Goal: Task Accomplishment & Management: Complete application form

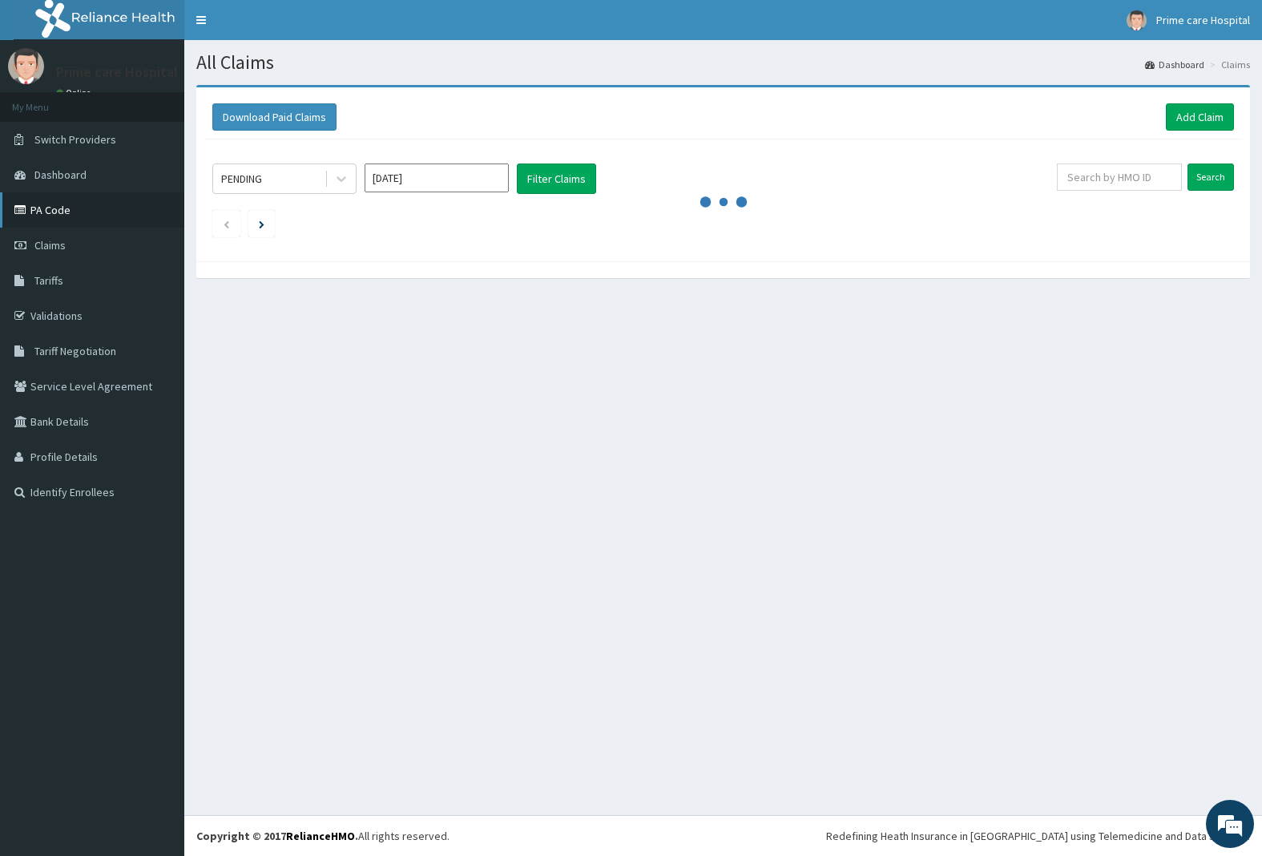
click at [72, 215] on link "PA Code" at bounding box center [92, 209] width 184 height 35
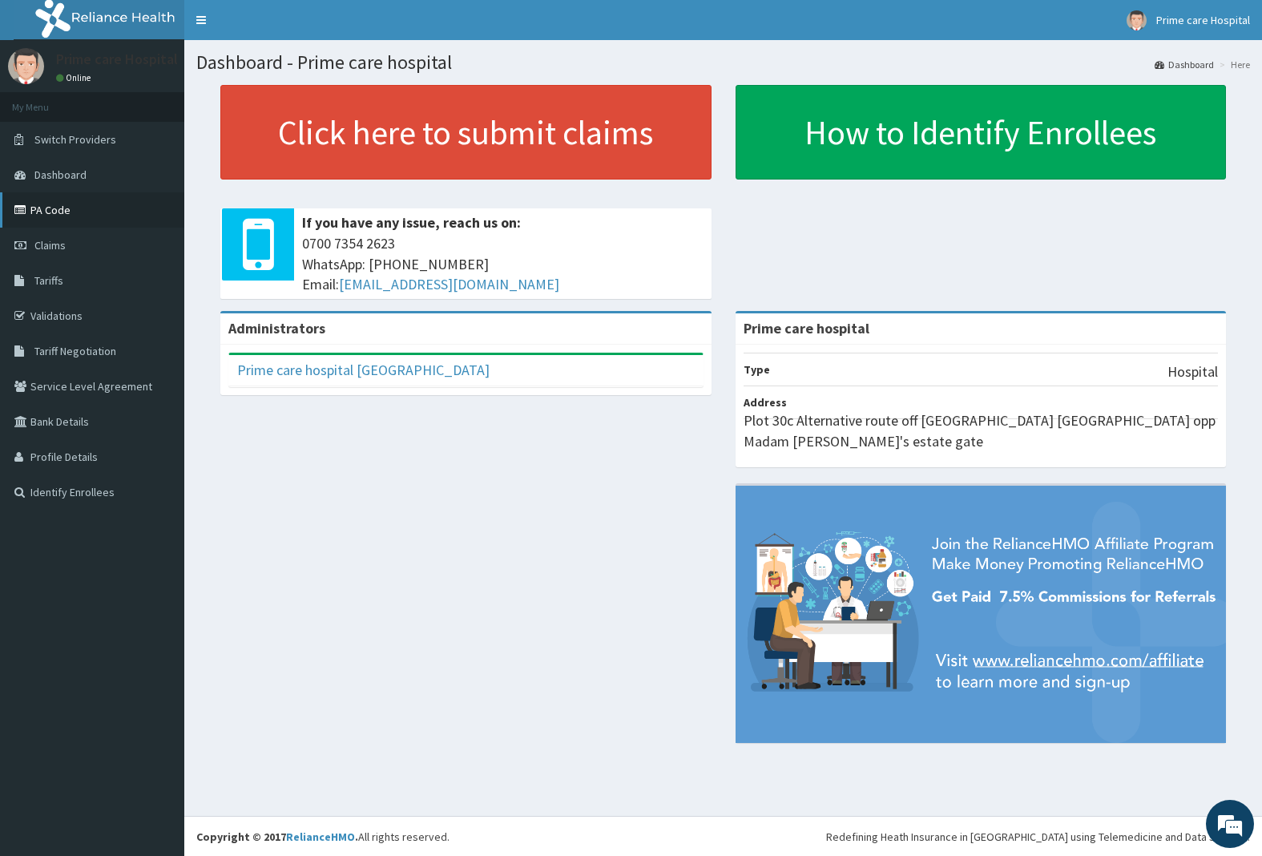
click at [61, 205] on link "PA Code" at bounding box center [92, 209] width 184 height 35
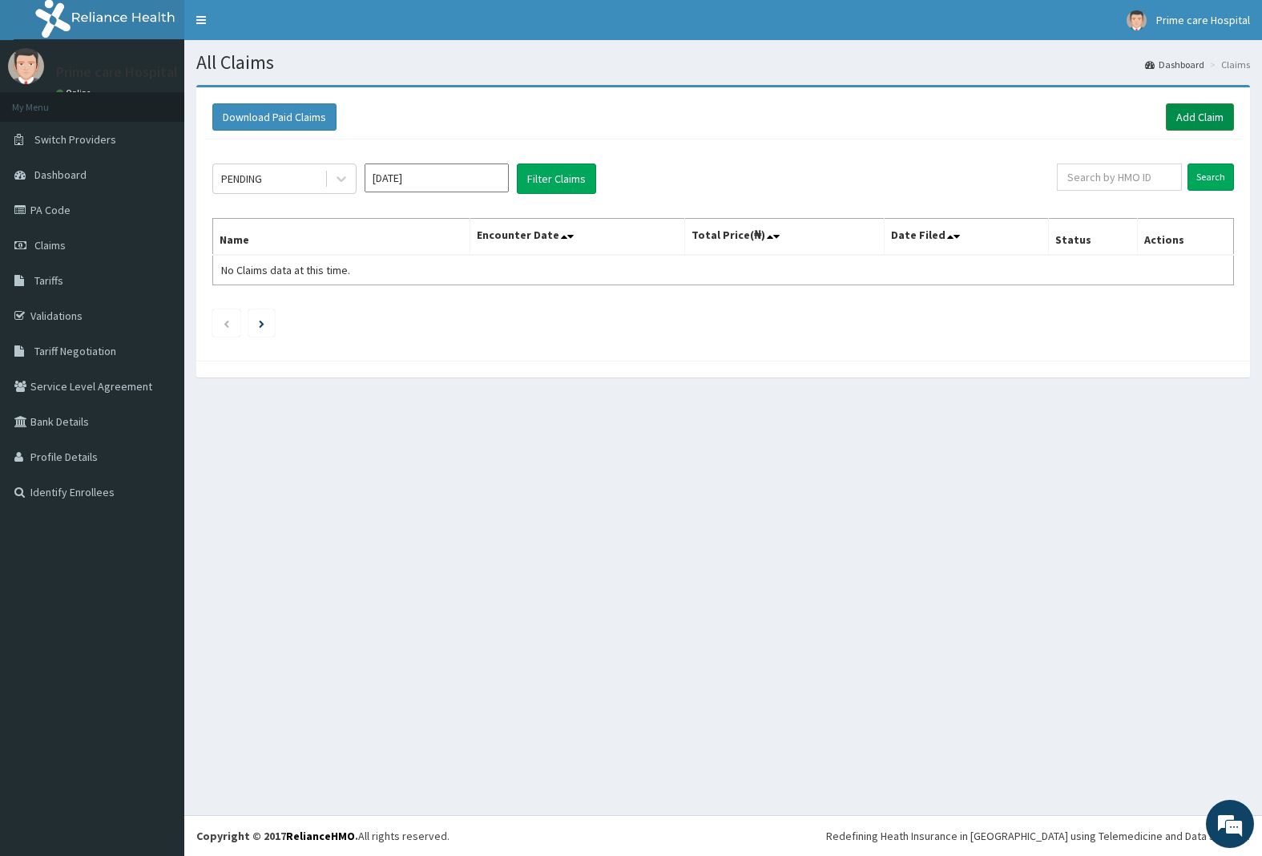
click at [1199, 118] on link "Add Claim" at bounding box center [1200, 116] width 68 height 27
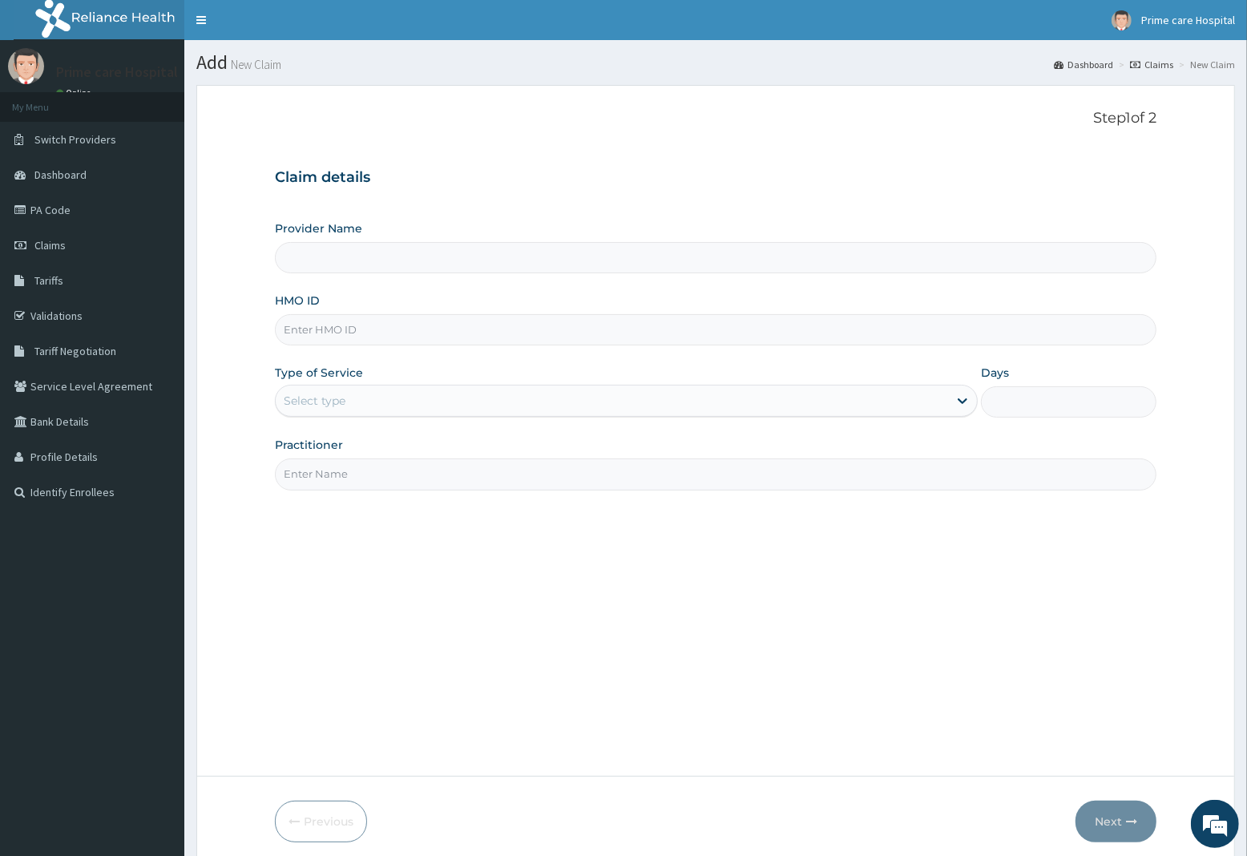
type input "Prime care hospital"
click at [373, 331] on input "HMO ID" at bounding box center [715, 329] width 881 height 31
type input "HDS/10052/A"
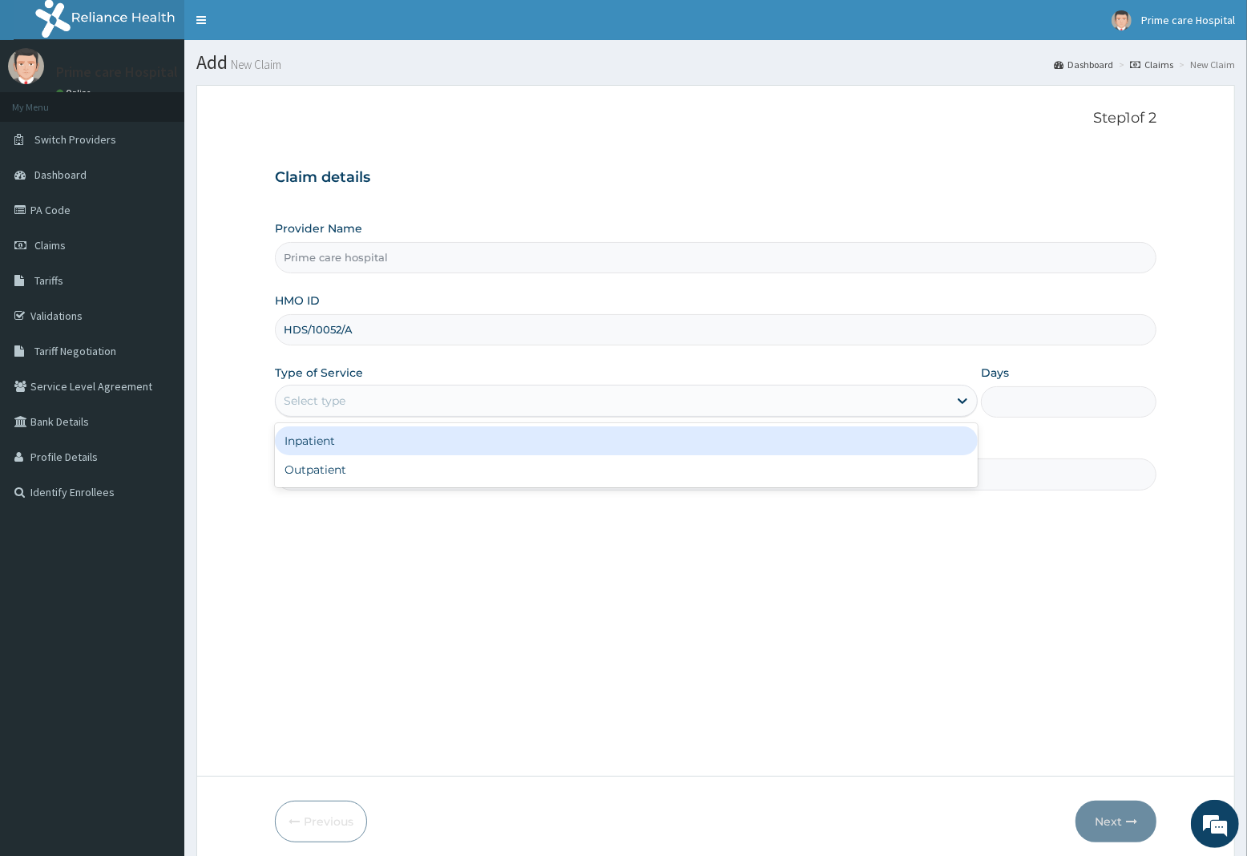
click at [361, 390] on div "Select type" at bounding box center [612, 401] width 672 height 26
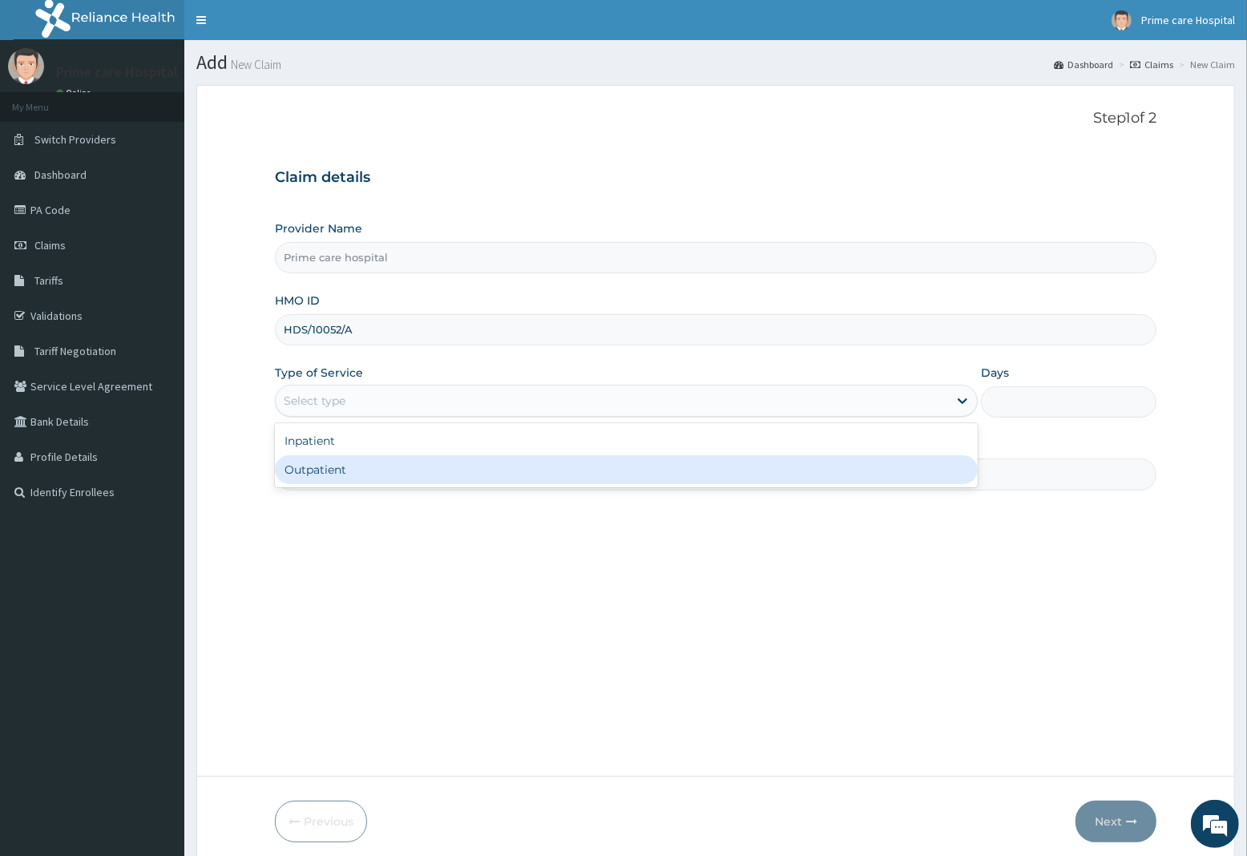
click at [349, 470] on div "Outpatient" at bounding box center [626, 469] width 703 height 29
type input "1"
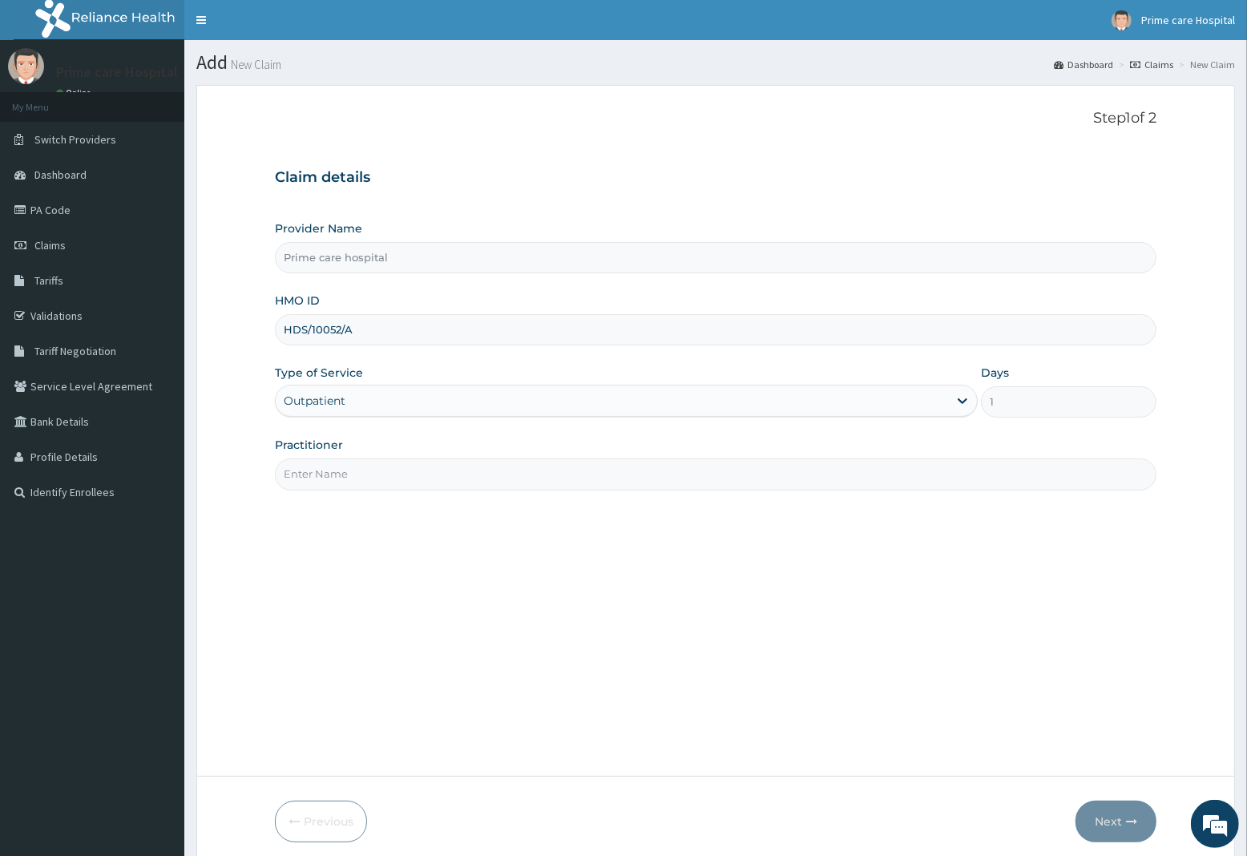
click at [349, 478] on input "Practitioner" at bounding box center [715, 473] width 881 height 31
type input "DR [PERSON_NAME]"
click at [1103, 821] on button "Next" at bounding box center [1115, 822] width 81 height 42
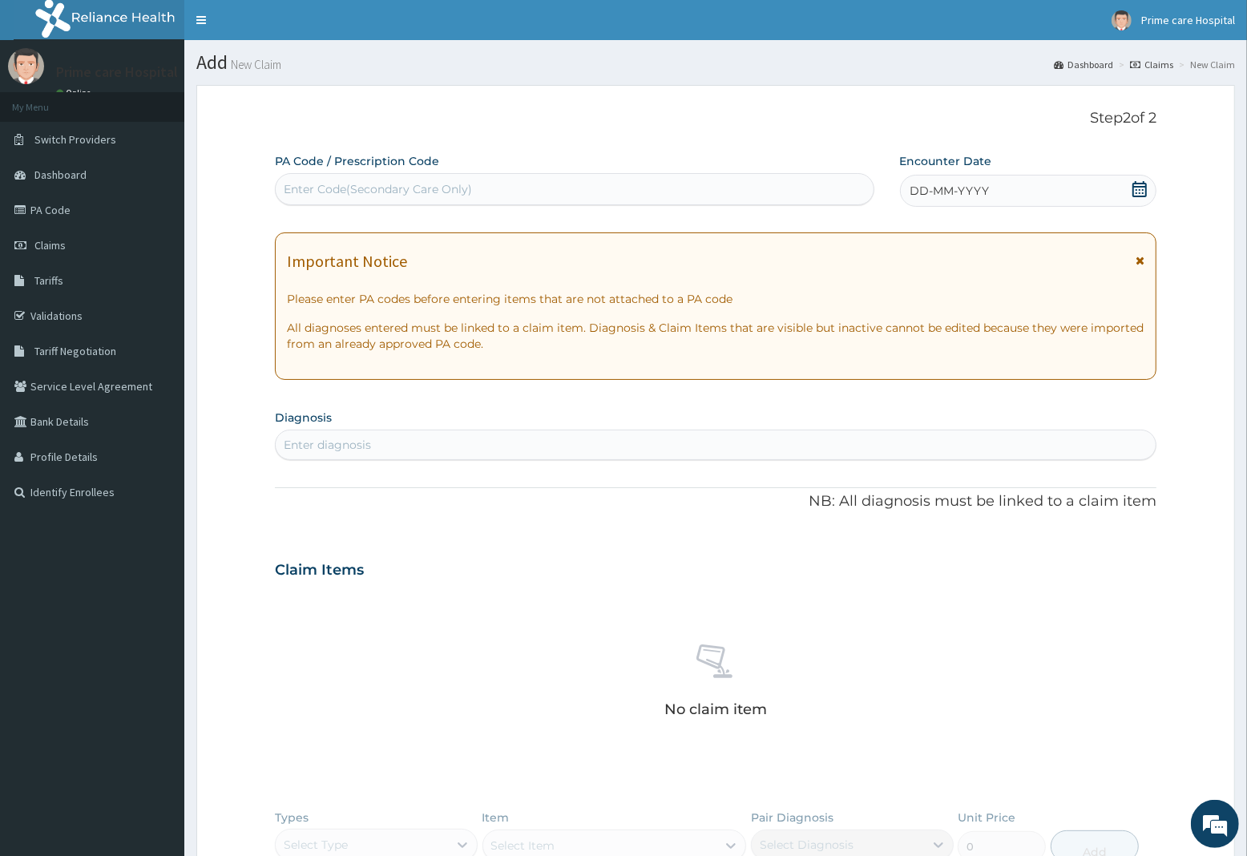
click at [345, 190] on div "Enter Code(Secondary Care Only)" at bounding box center [378, 189] width 188 height 16
type input "PA/3345C3"
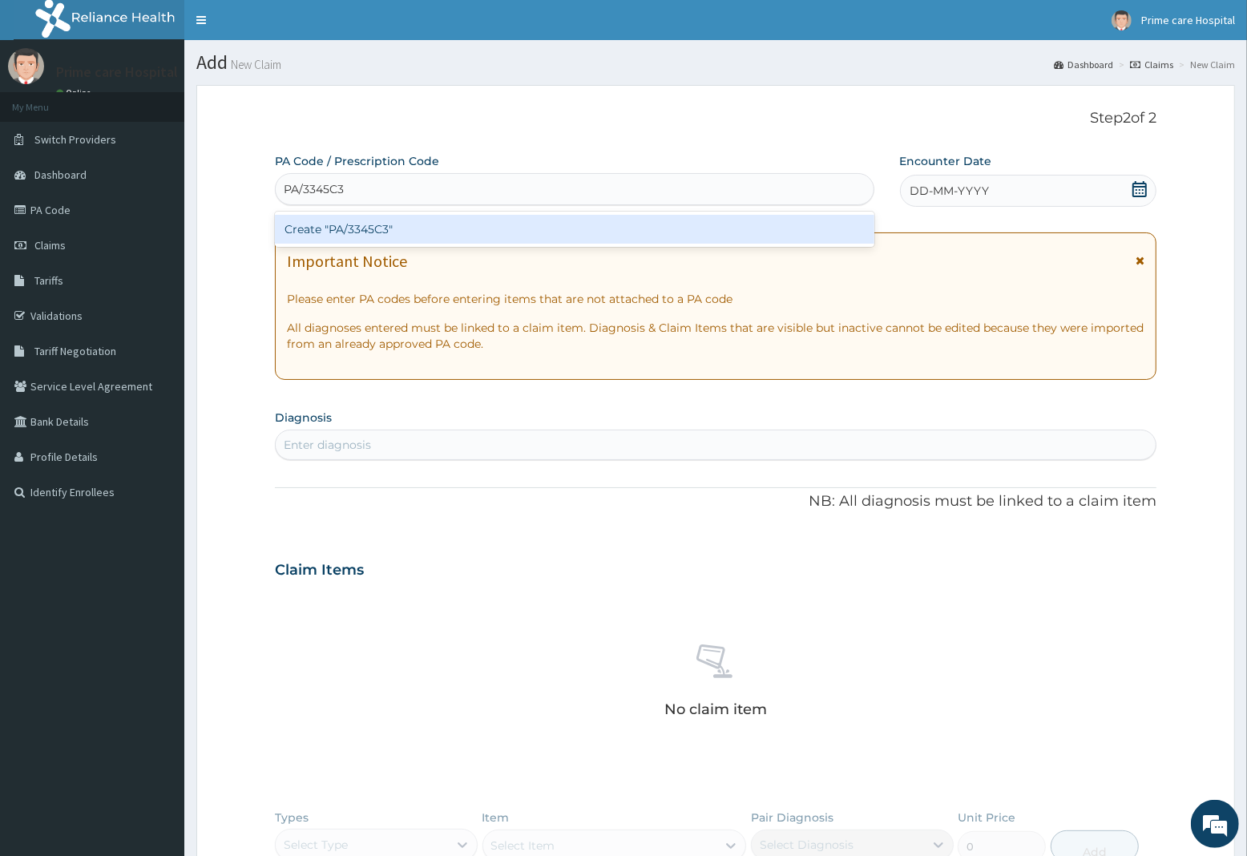
click at [465, 231] on div "Create "PA/3345C3"" at bounding box center [574, 229] width 599 height 29
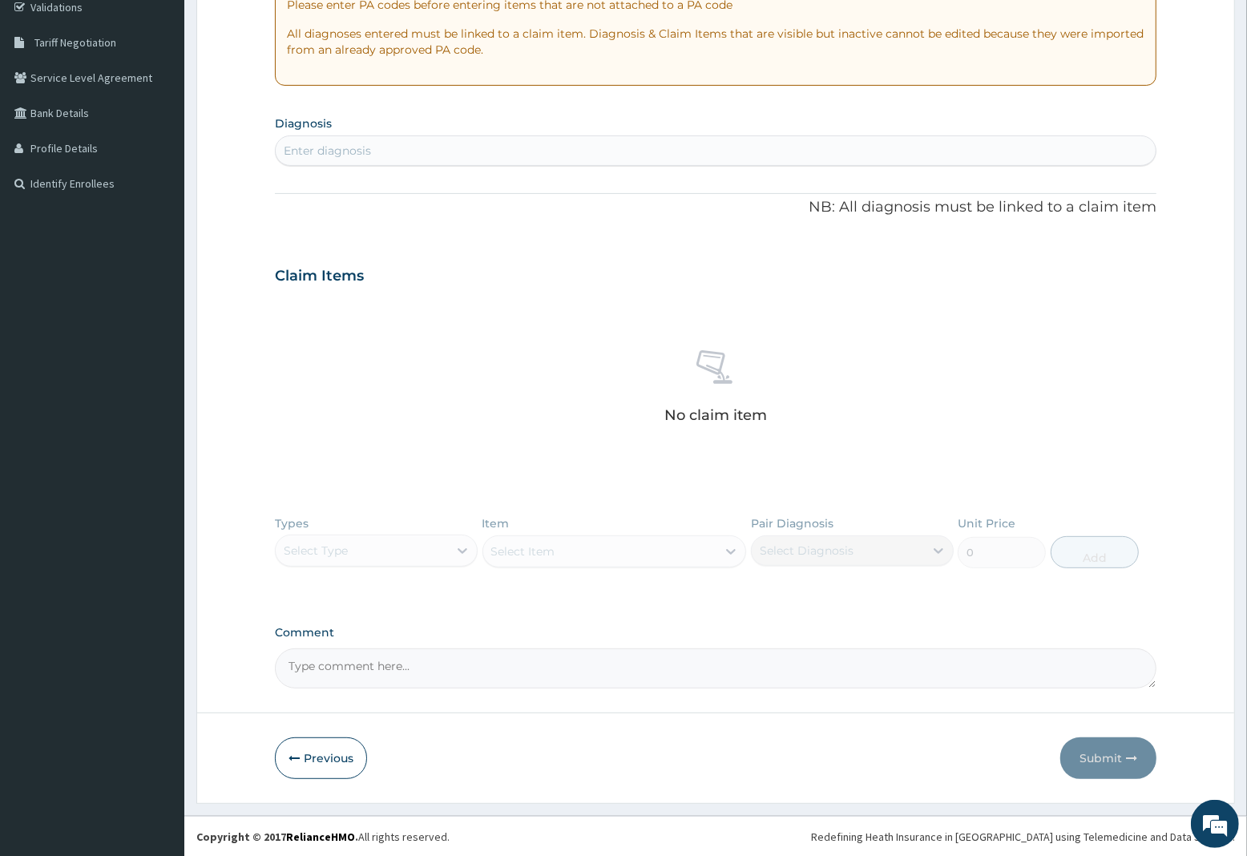
scroll to position [310, 0]
click at [330, 756] on button "Previous" at bounding box center [321, 757] width 92 height 42
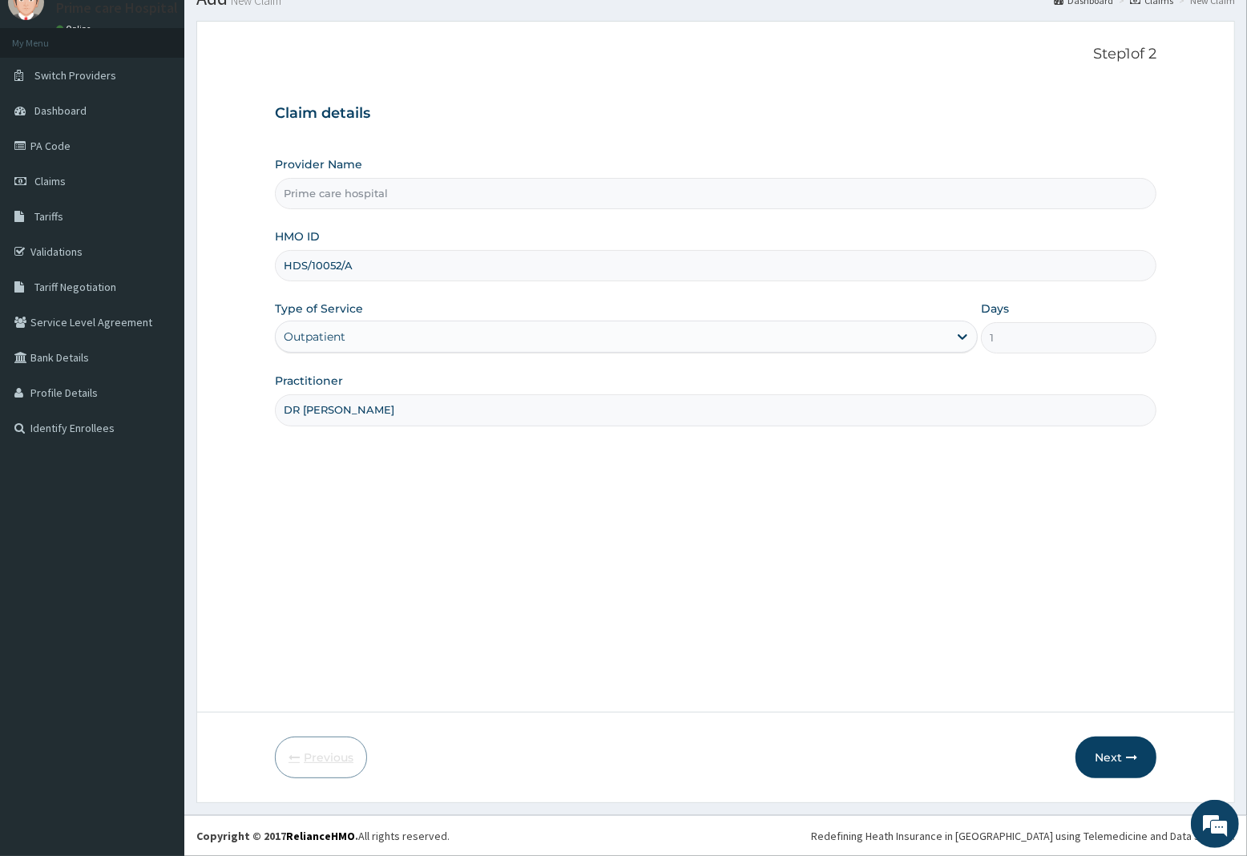
scroll to position [65, 0]
click at [301, 269] on input "HDS/10052/A" at bounding box center [715, 265] width 881 height 31
type input "HPS/10052/A"
click at [1111, 755] on button "Next" at bounding box center [1115, 757] width 81 height 42
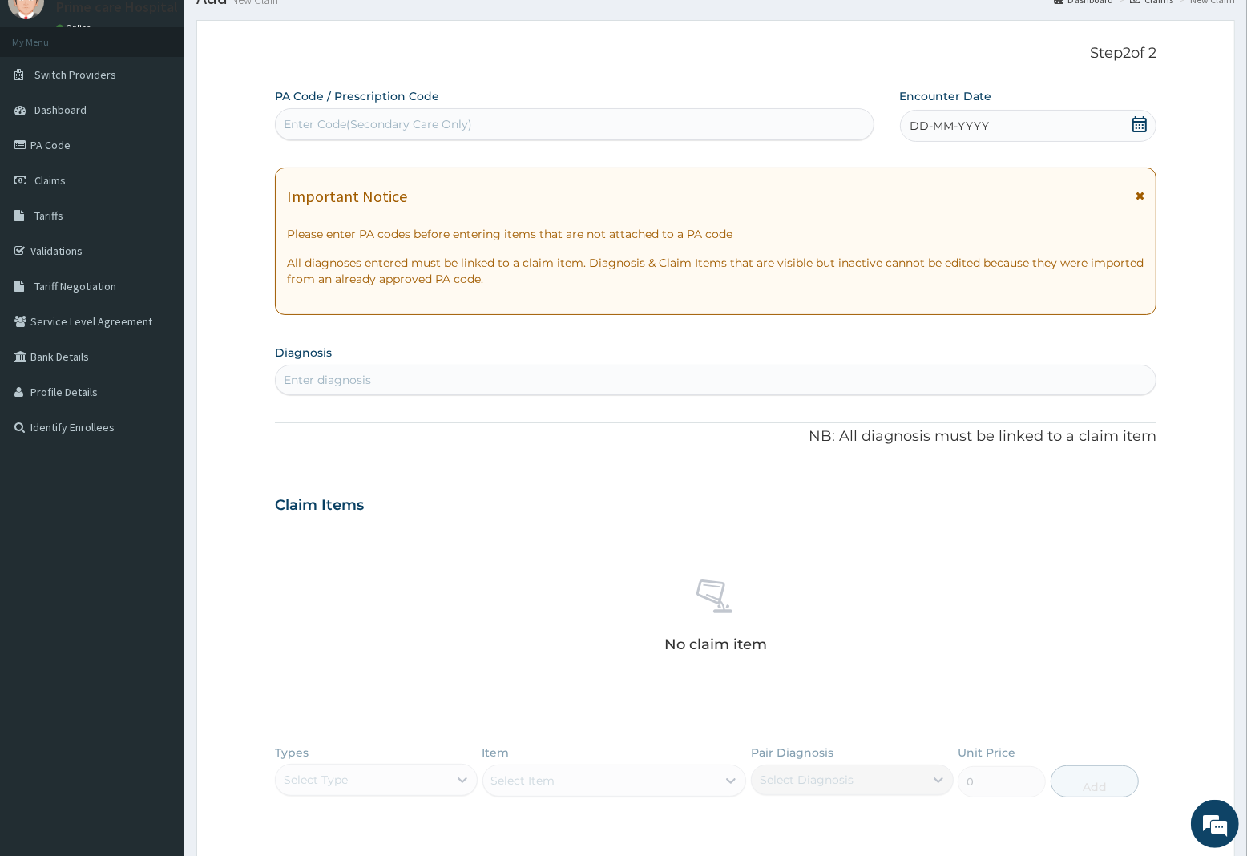
click at [534, 119] on div "Enter Code(Secondary Care Only)" at bounding box center [575, 124] width 598 height 26
type input "PA/3345C3"
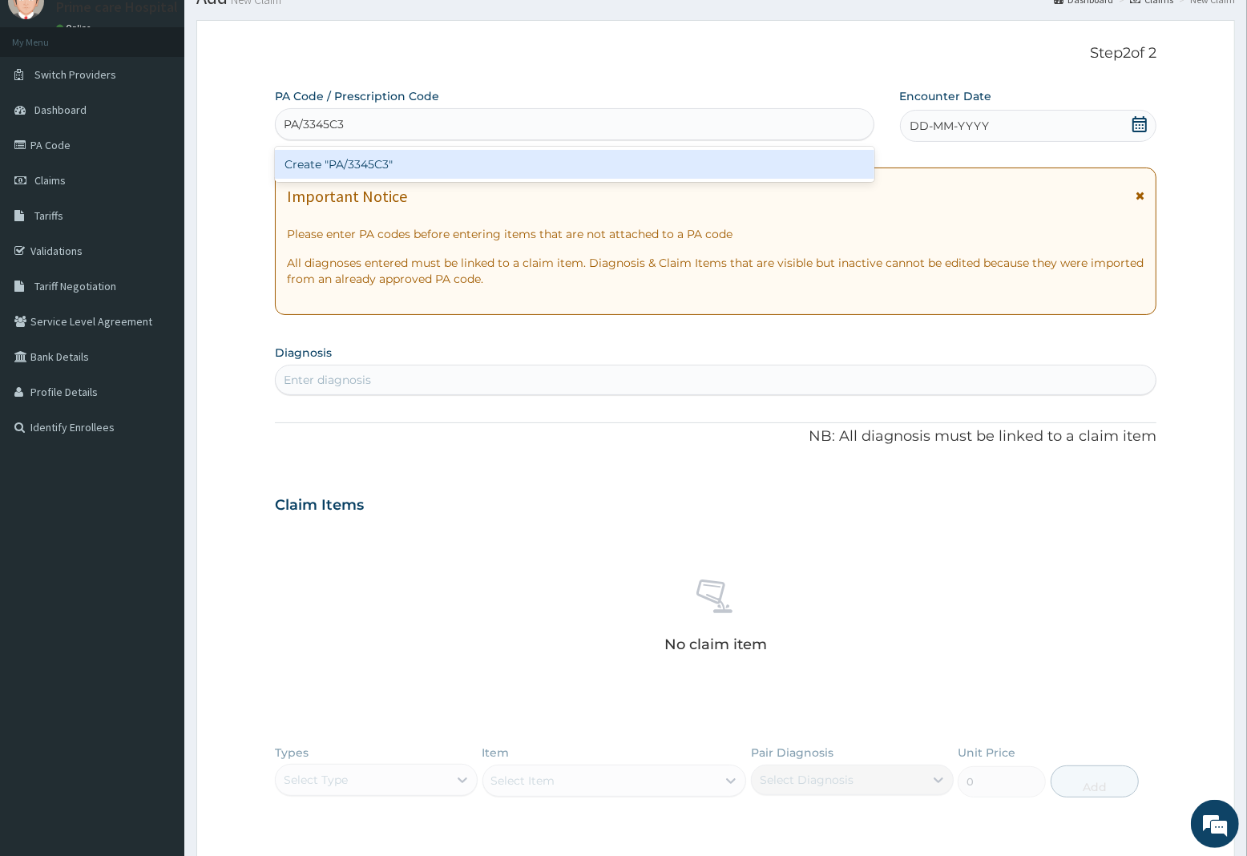
click at [523, 158] on div "Create "PA/3345C3"" at bounding box center [574, 164] width 599 height 29
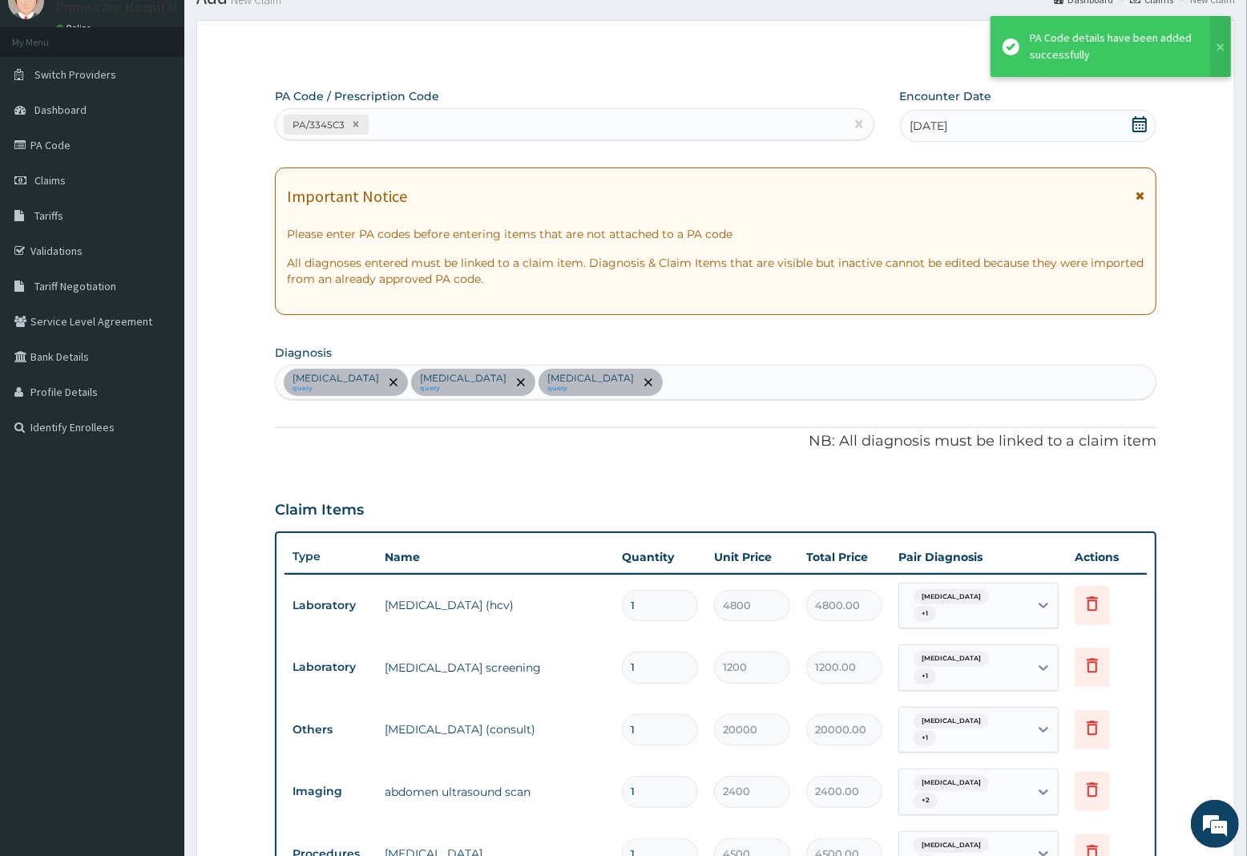
scroll to position [667, 0]
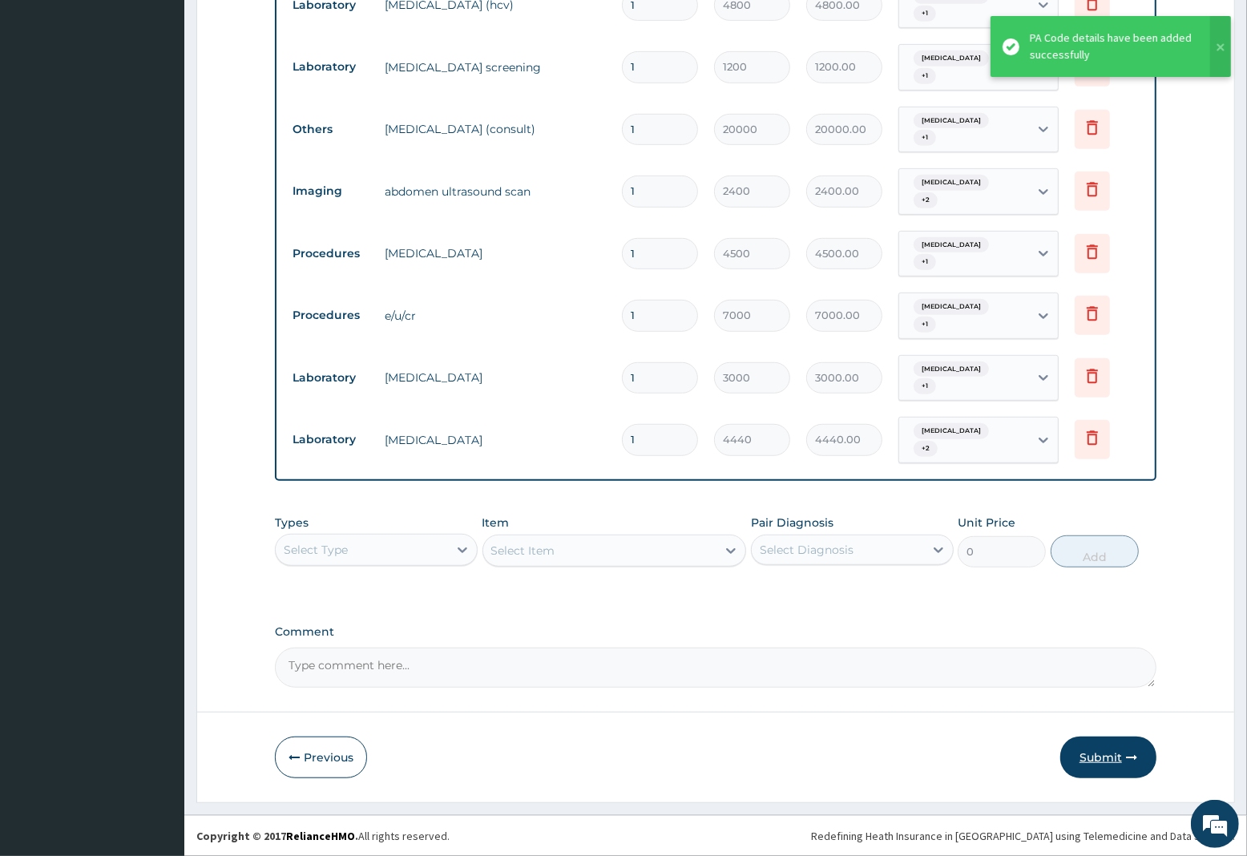
click at [1110, 744] on button "Submit" at bounding box center [1108, 757] width 96 height 42
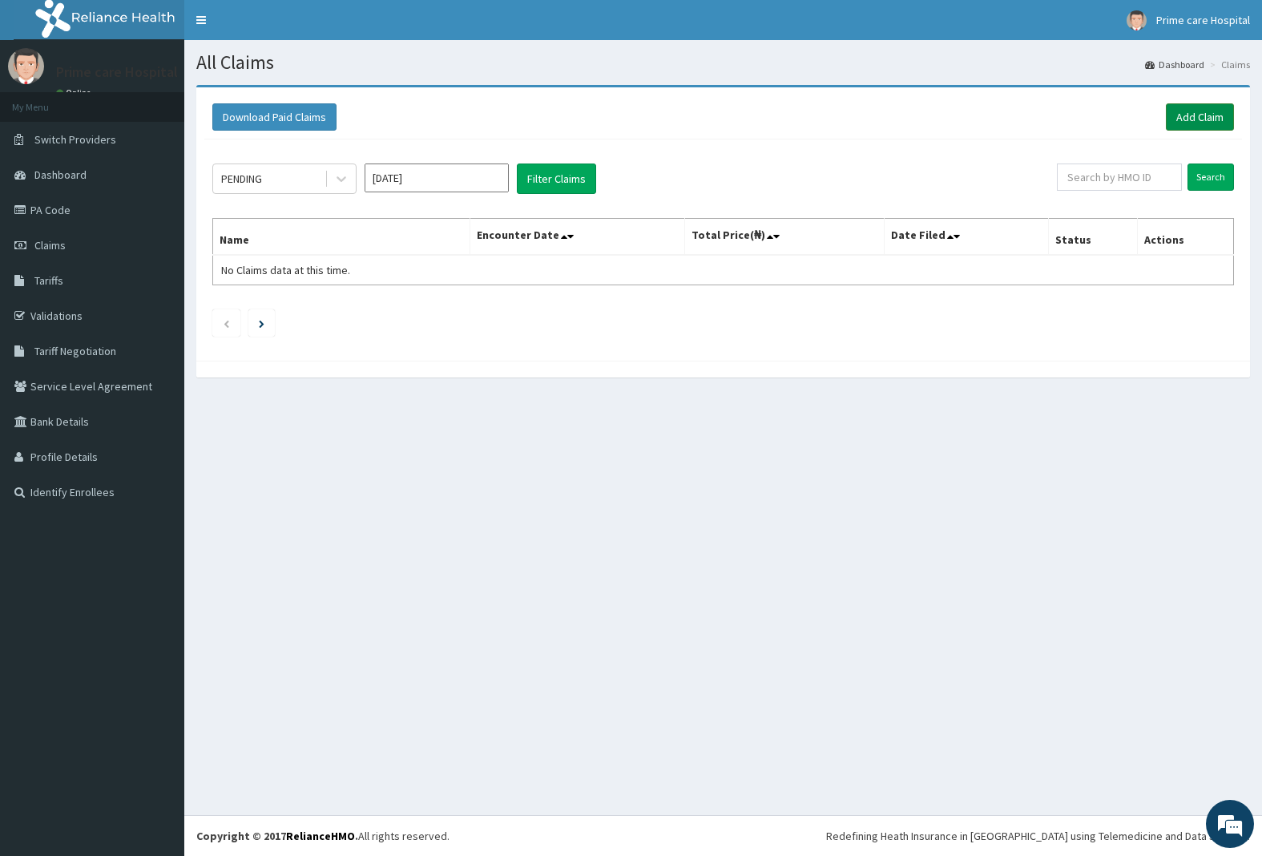
click at [1190, 113] on link "Add Claim" at bounding box center [1200, 116] width 68 height 27
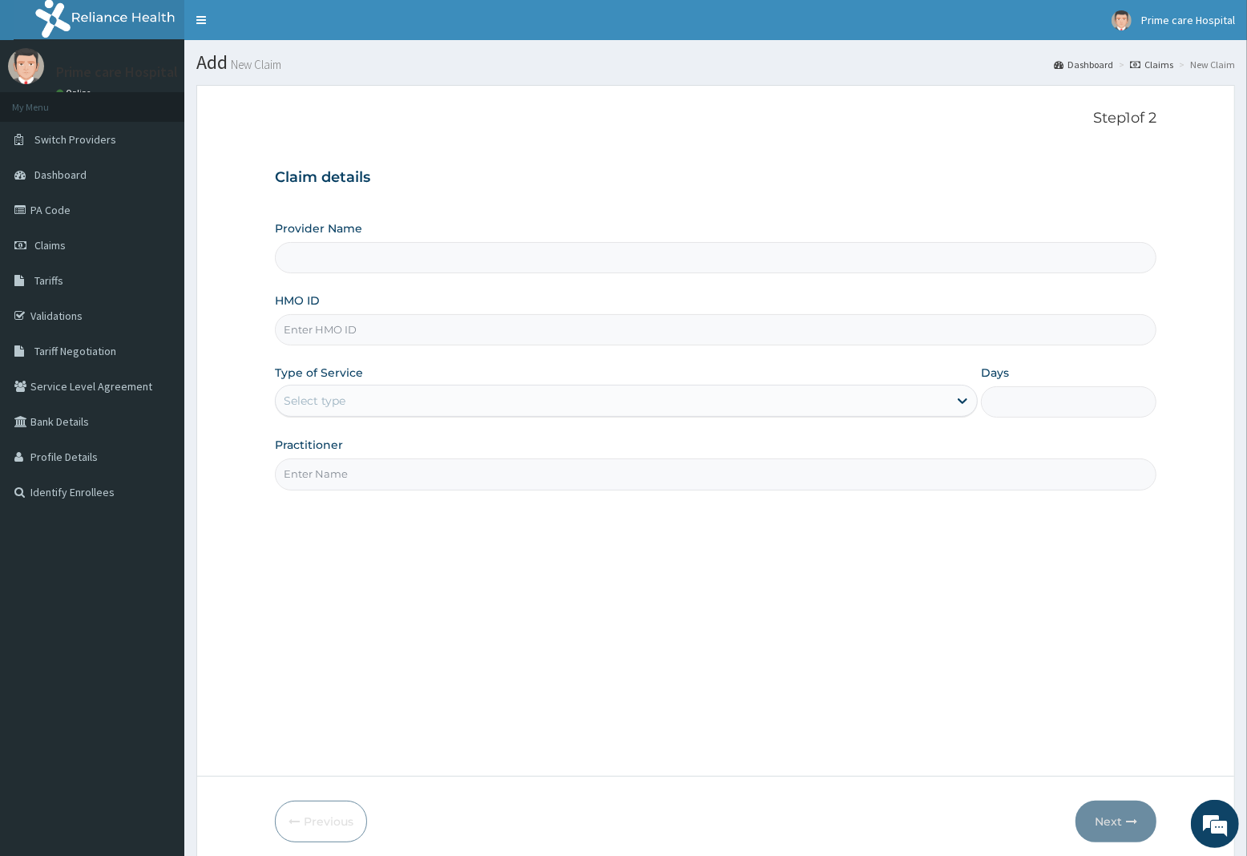
click at [382, 317] on input "HMO ID" at bounding box center [715, 329] width 881 height 31
type input "Prime care hospital"
type input "HPS/10052/A"
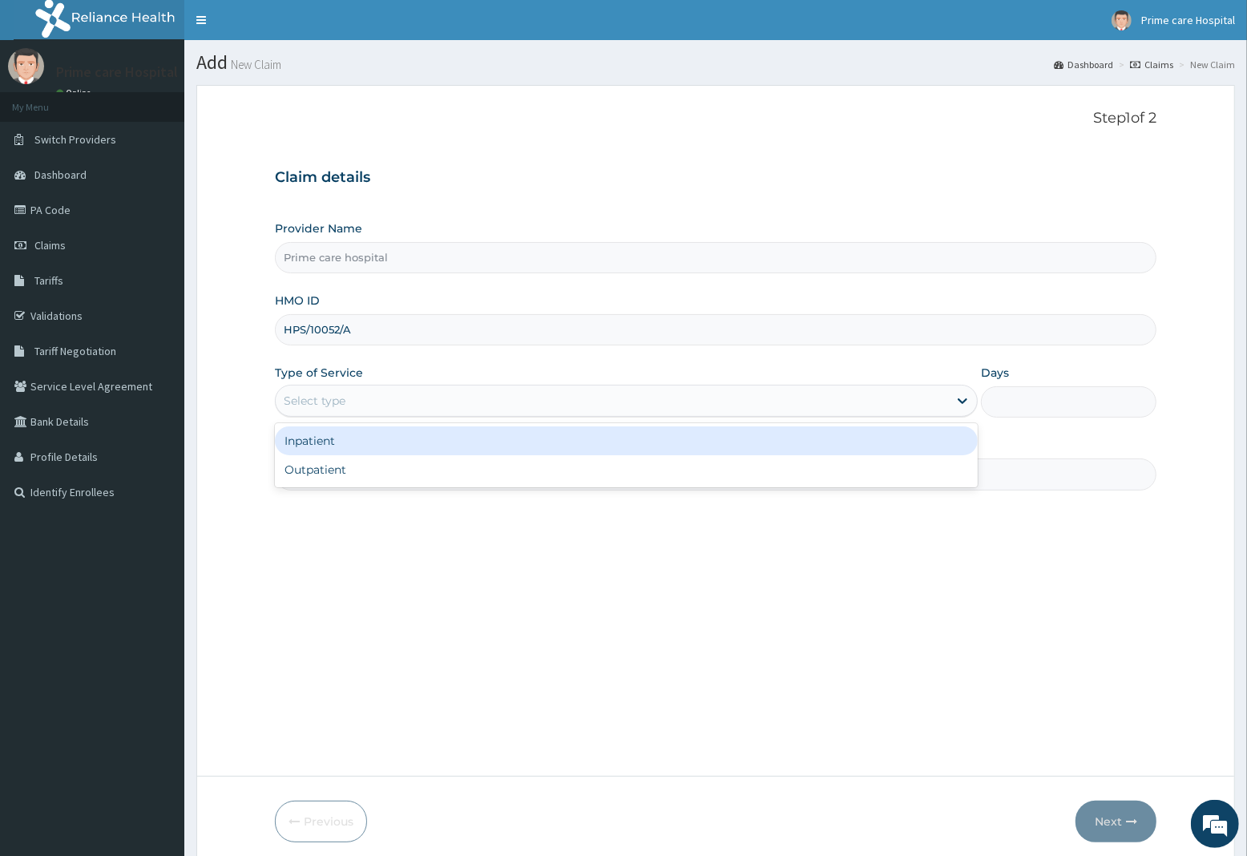
click at [398, 405] on div "Select type" at bounding box center [612, 401] width 672 height 26
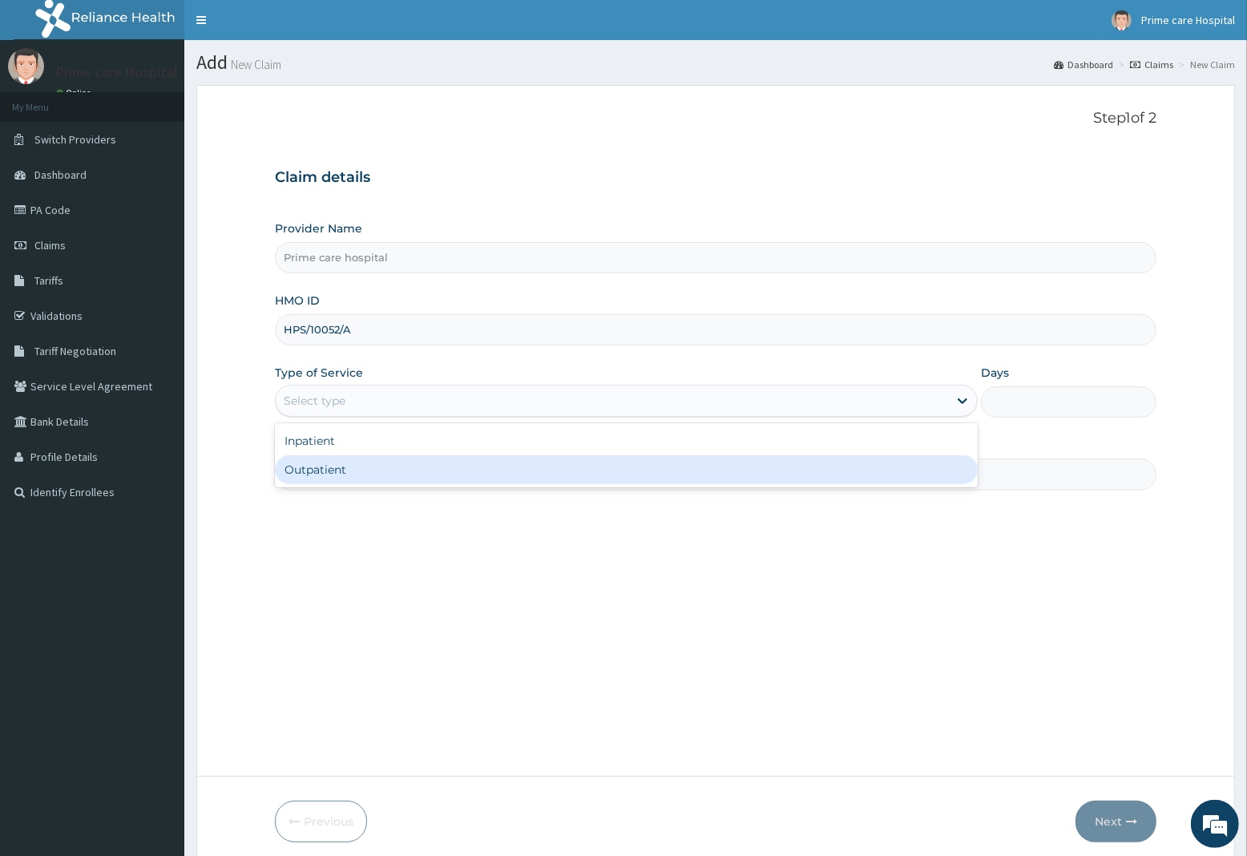
click at [370, 475] on div "Outpatient" at bounding box center [626, 469] width 703 height 29
type input "1"
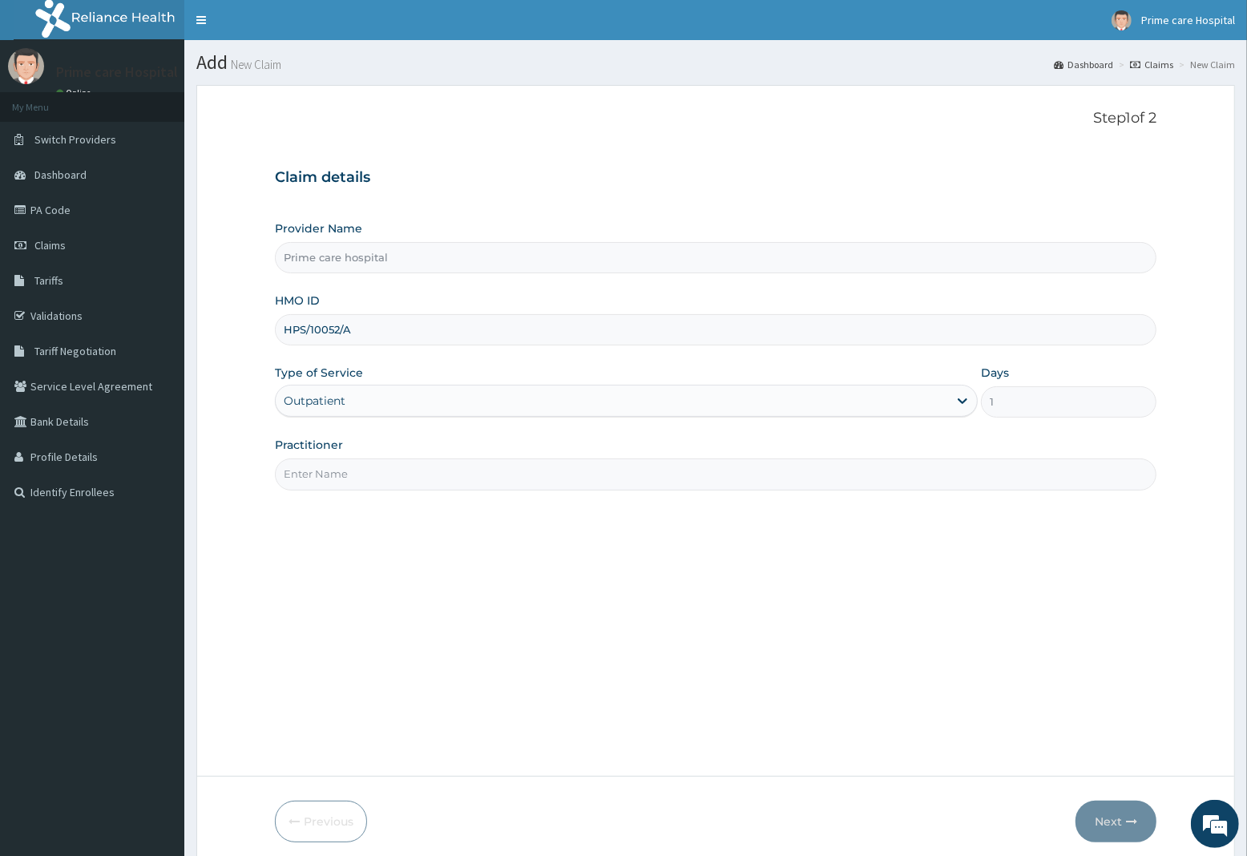
click at [370, 475] on input "Practitioner" at bounding box center [715, 473] width 881 height 31
type input "DR SOLO"
click at [1099, 817] on button "Next" at bounding box center [1115, 822] width 81 height 42
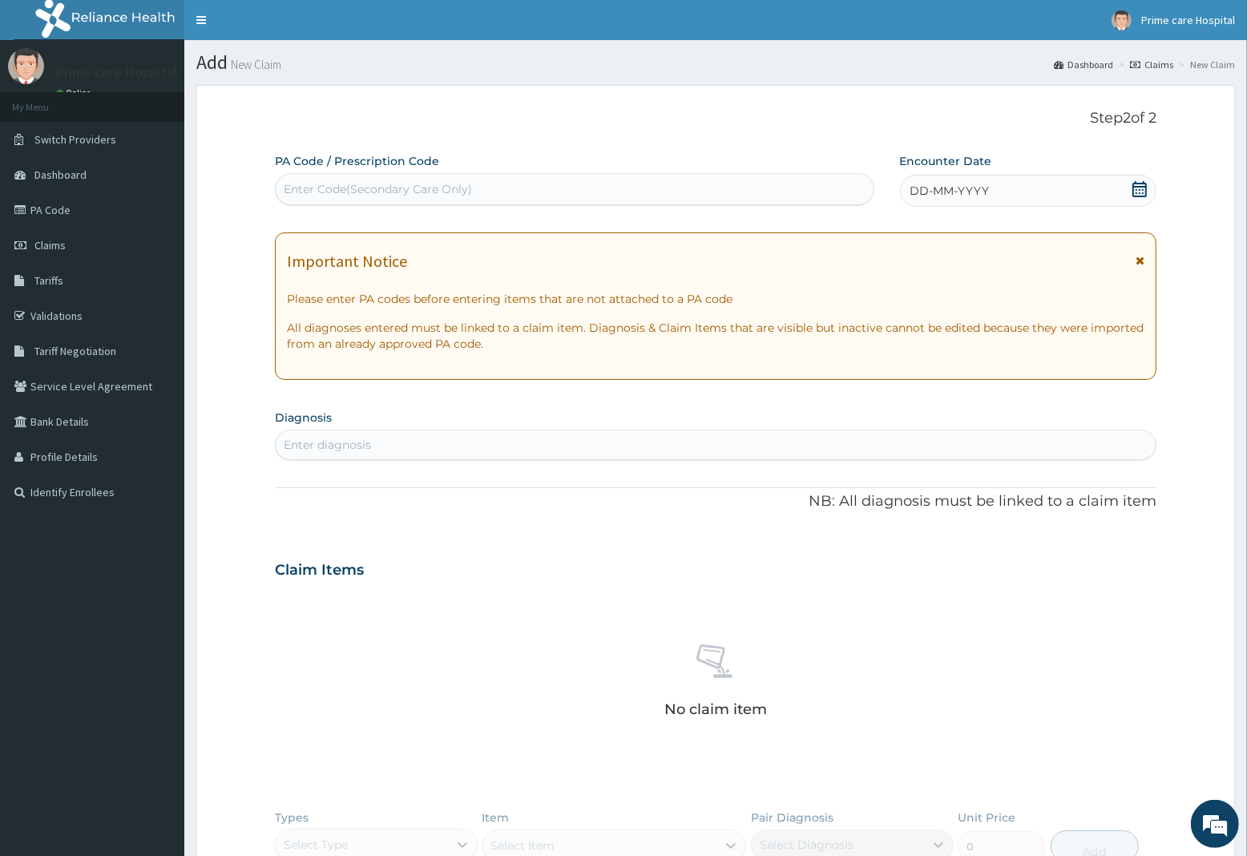
click at [410, 183] on div "Enter Code(Secondary Care Only)" at bounding box center [378, 189] width 188 height 16
type input "PA/3A6E23"
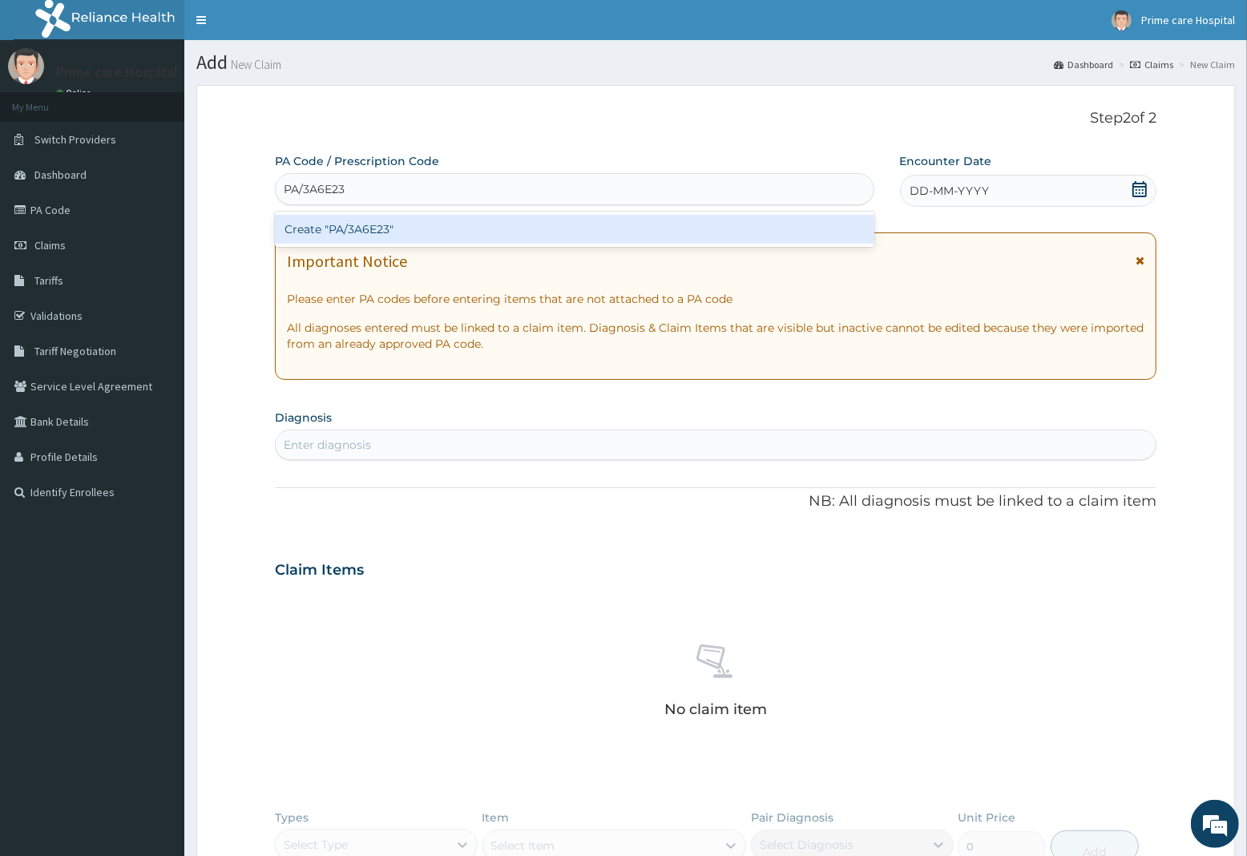
click at [441, 220] on div "Create "PA/3A6E23"" at bounding box center [574, 229] width 599 height 29
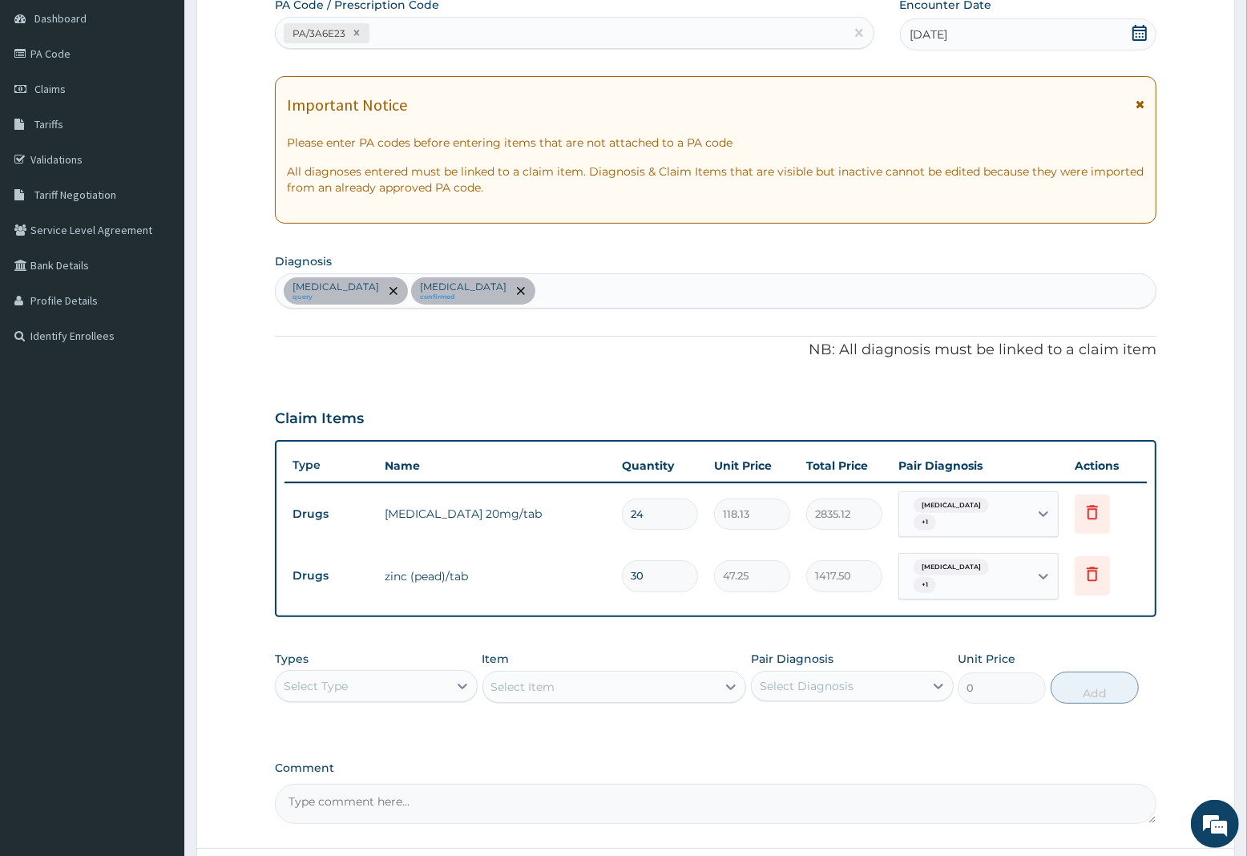
scroll to position [200, 0]
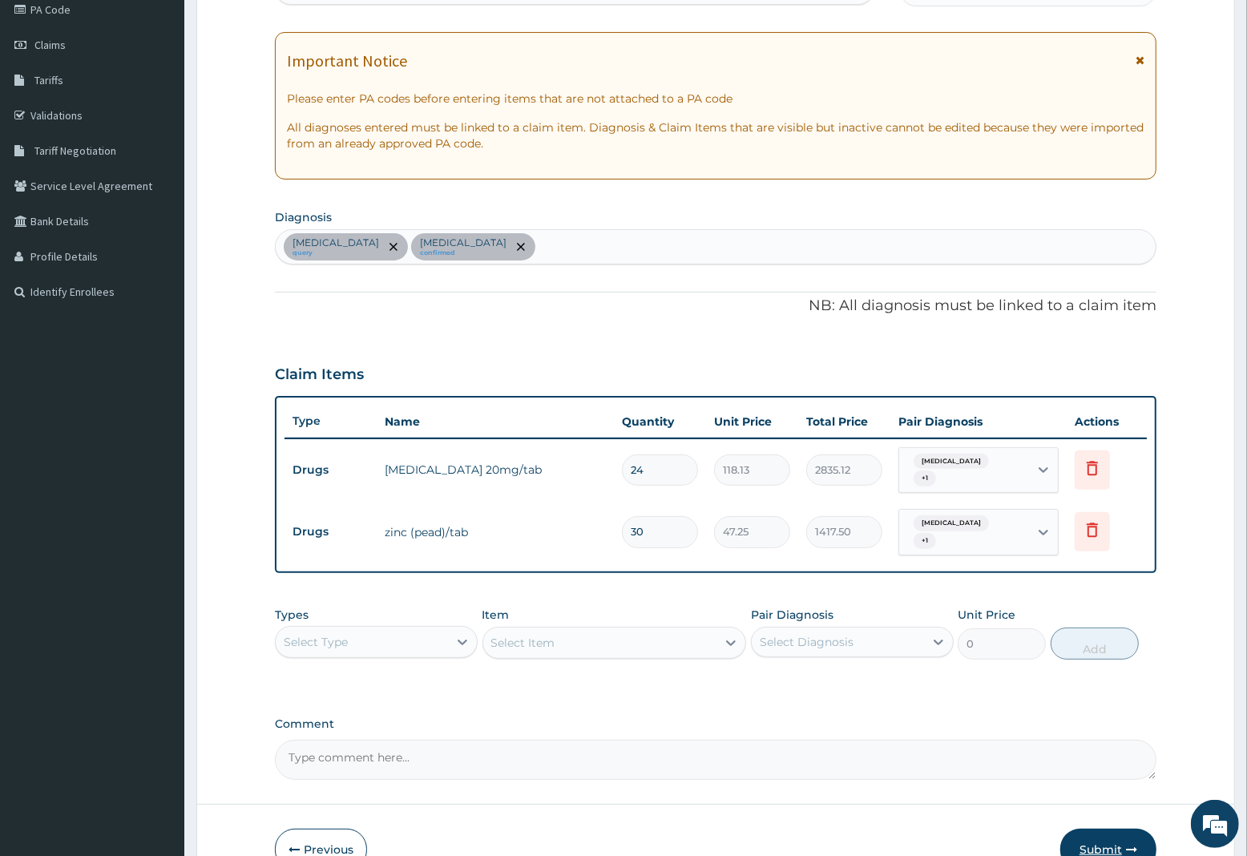
click at [1104, 834] on button "Submit" at bounding box center [1108, 850] width 96 height 42
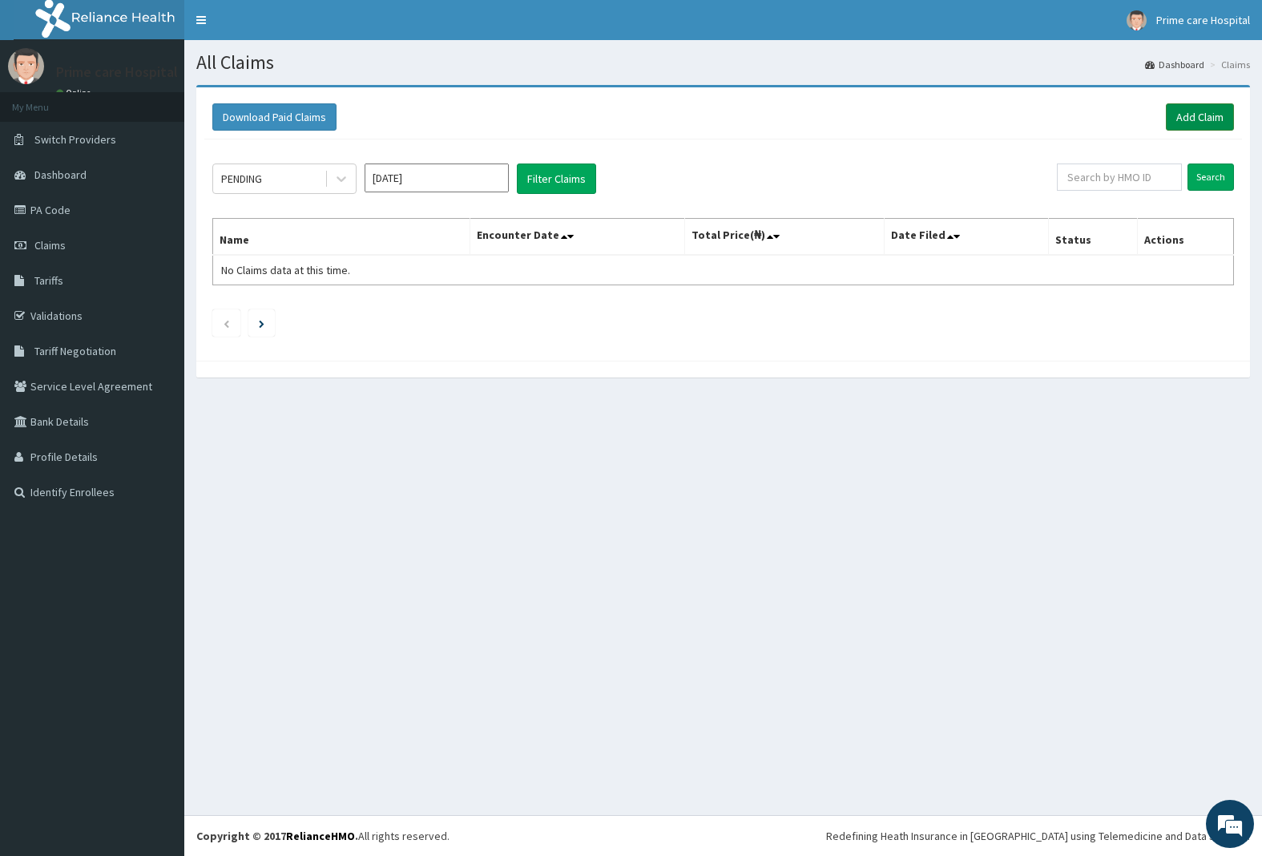
click at [1198, 116] on link "Add Claim" at bounding box center [1200, 116] width 68 height 27
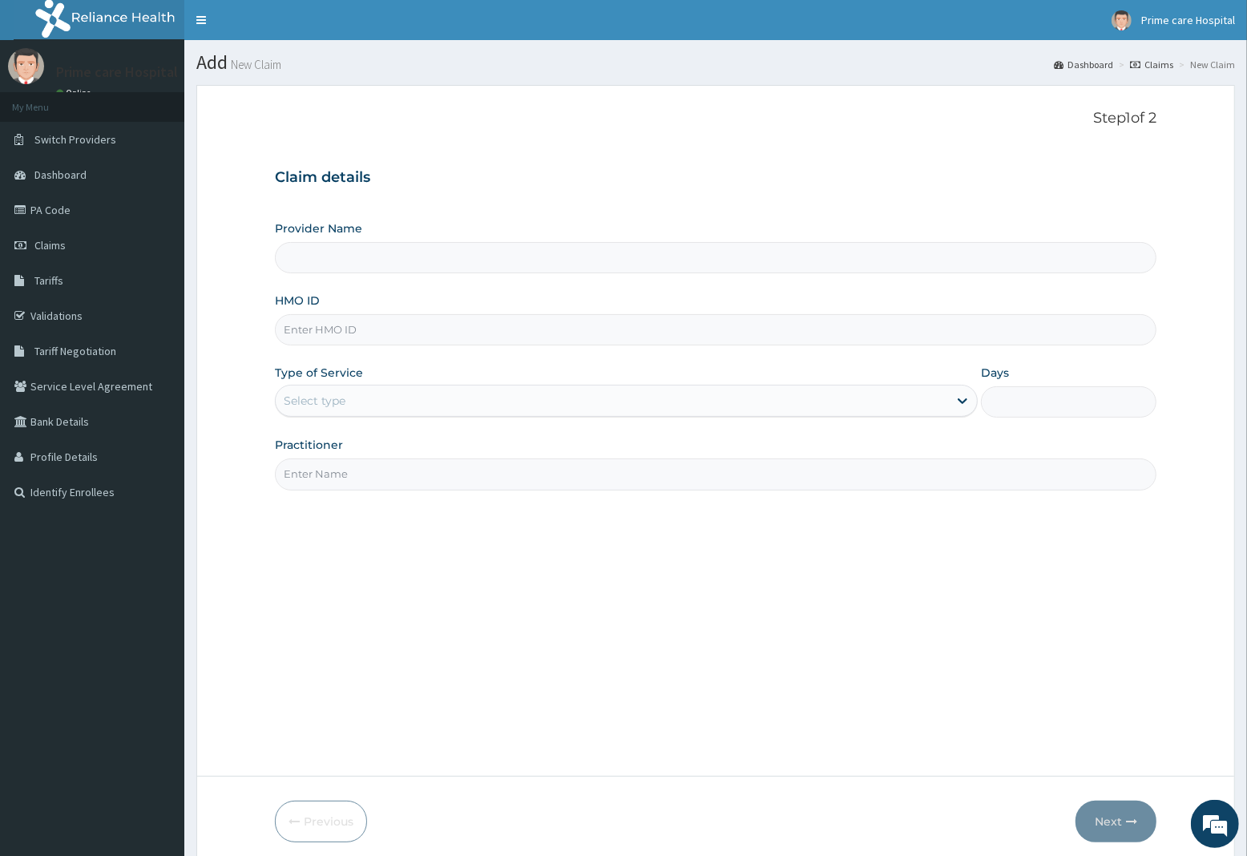
click at [359, 337] on input "HMO ID" at bounding box center [715, 329] width 881 height 31
type input "ANL/"
type input "Prime care hospital"
type input "ANL/10084/A"
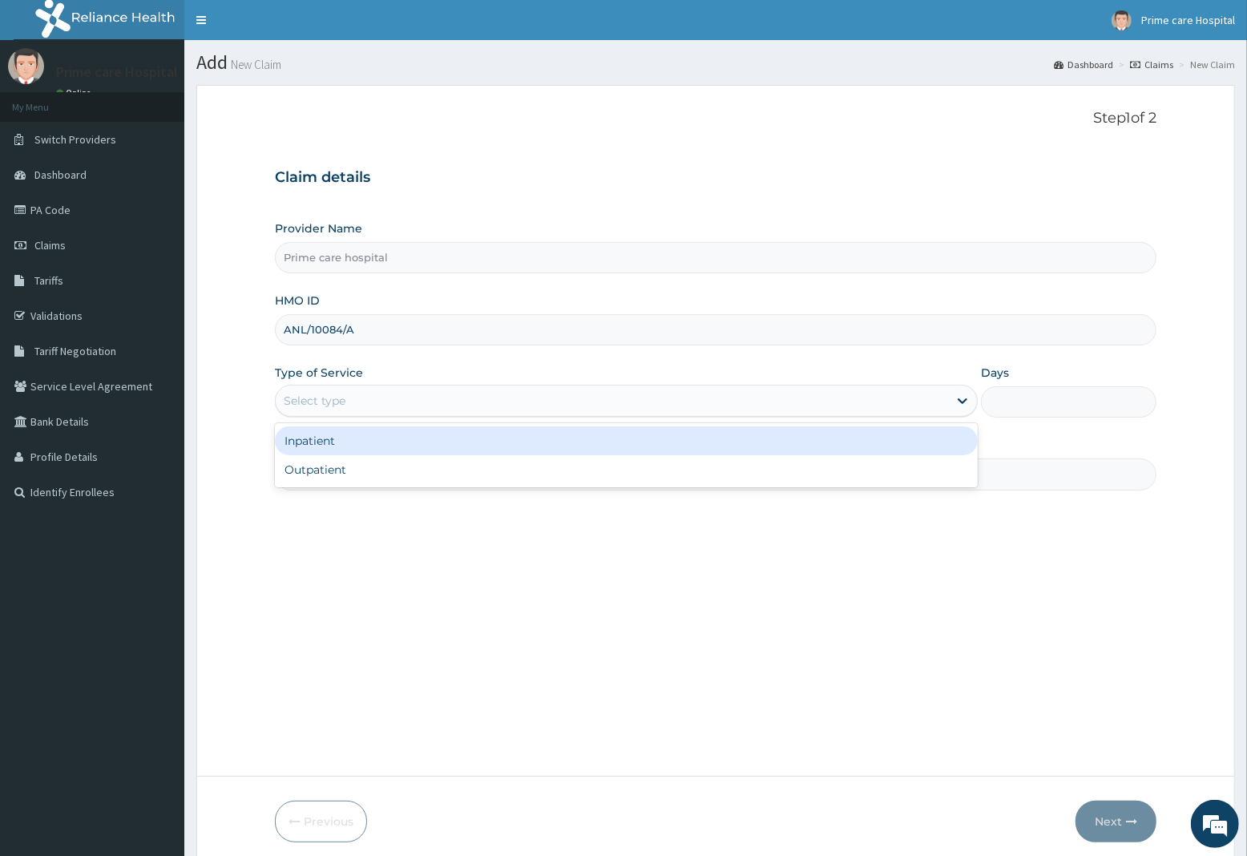
click at [343, 393] on div "Select type" at bounding box center [612, 401] width 672 height 26
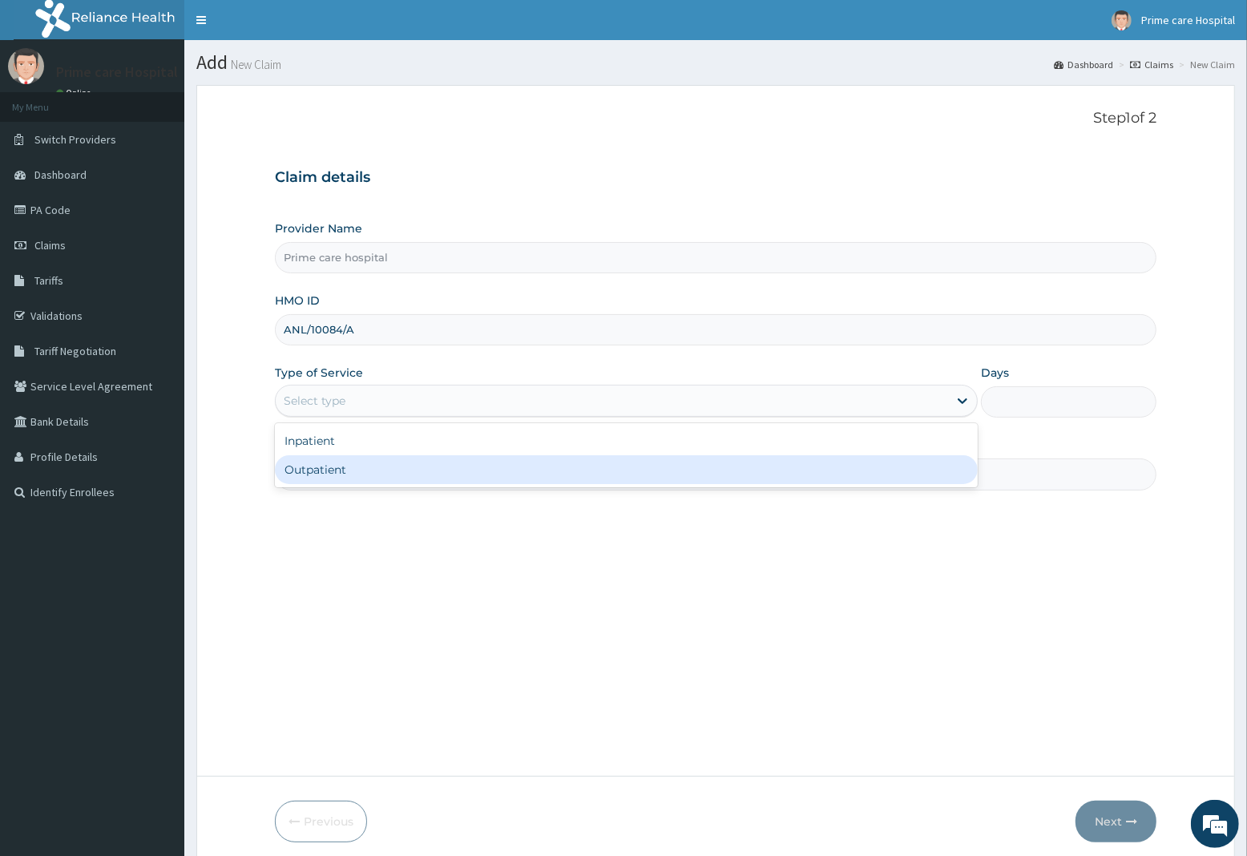
click at [343, 473] on div "Outpatient" at bounding box center [626, 469] width 703 height 29
type input "1"
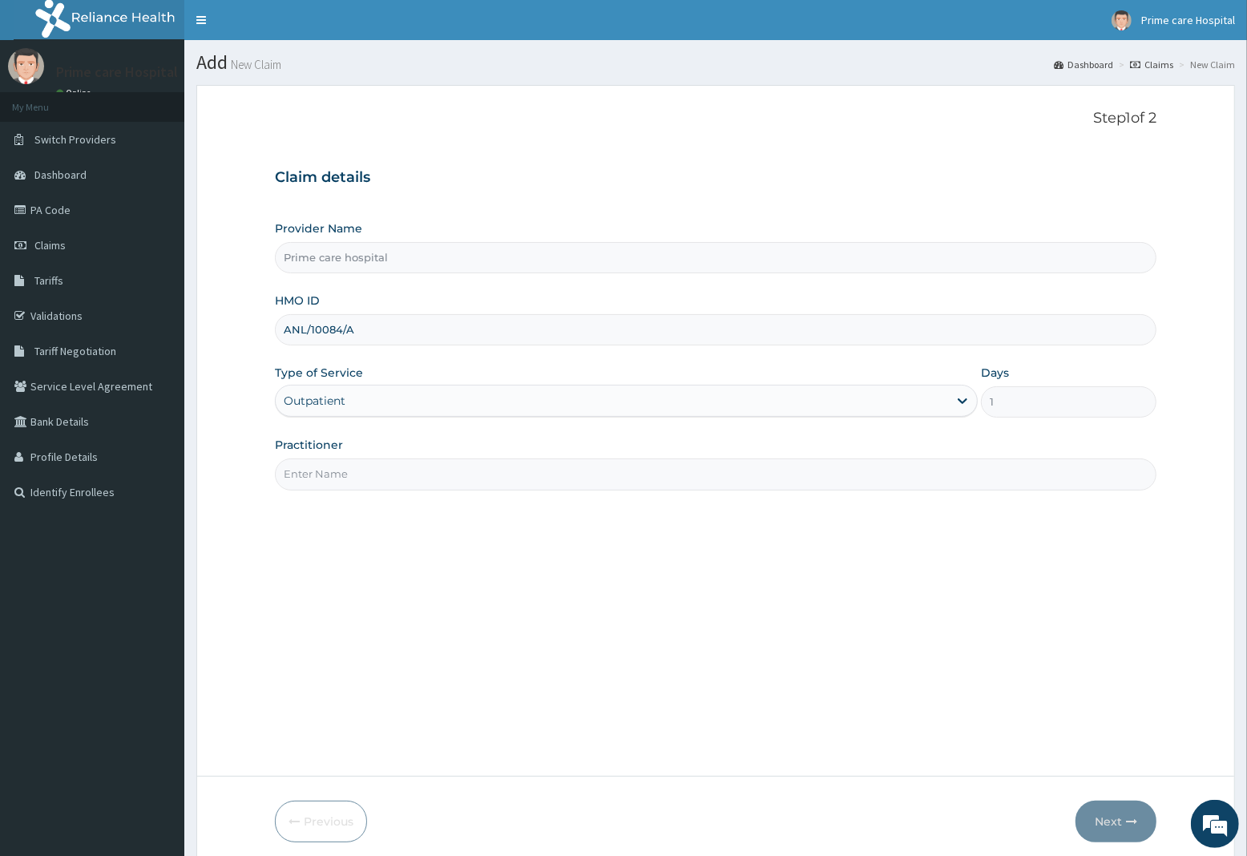
click at [343, 478] on input "Practitioner" at bounding box center [715, 473] width 881 height 31
type input "DR MIKE"
click at [1115, 820] on button "Next" at bounding box center [1115, 822] width 81 height 42
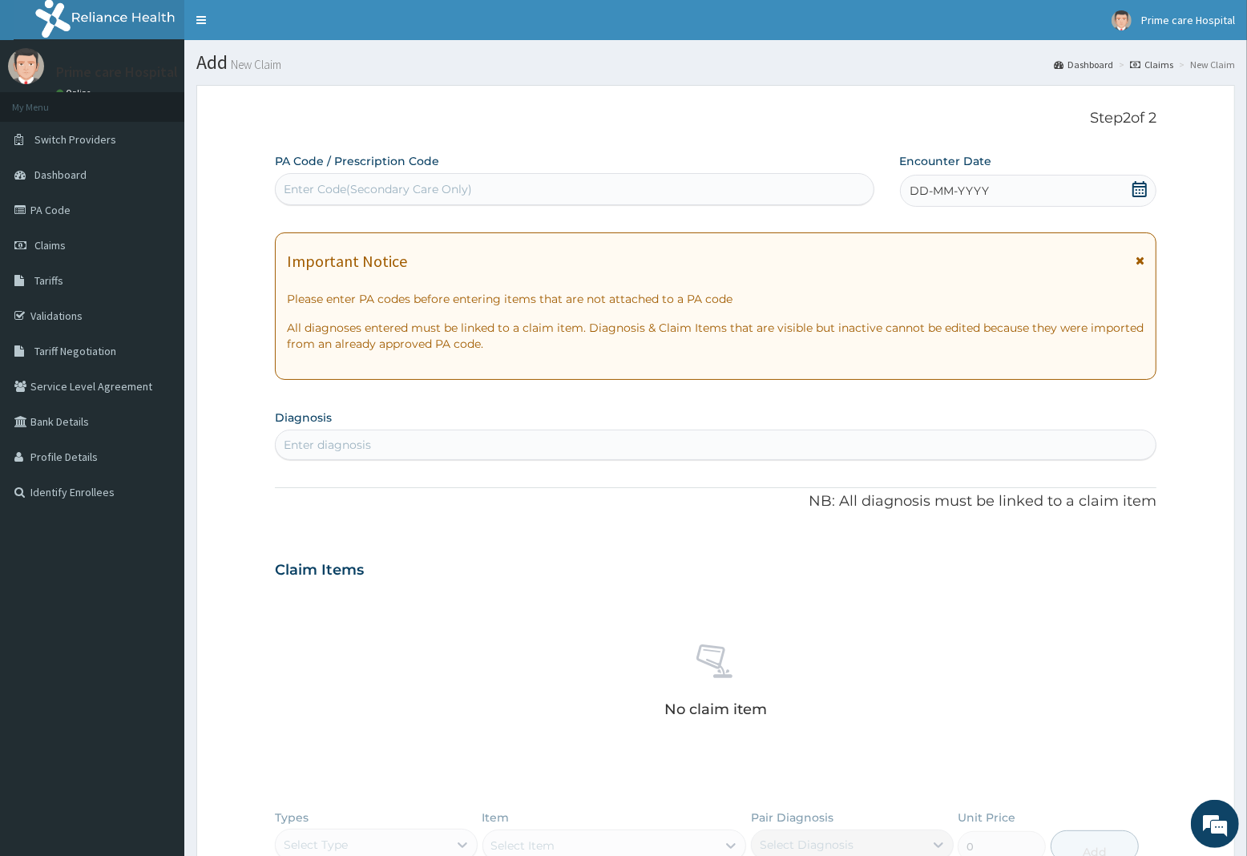
click at [497, 185] on div "Enter Code(Secondary Care Only)" at bounding box center [575, 189] width 598 height 26
type input "PA/DA7190"
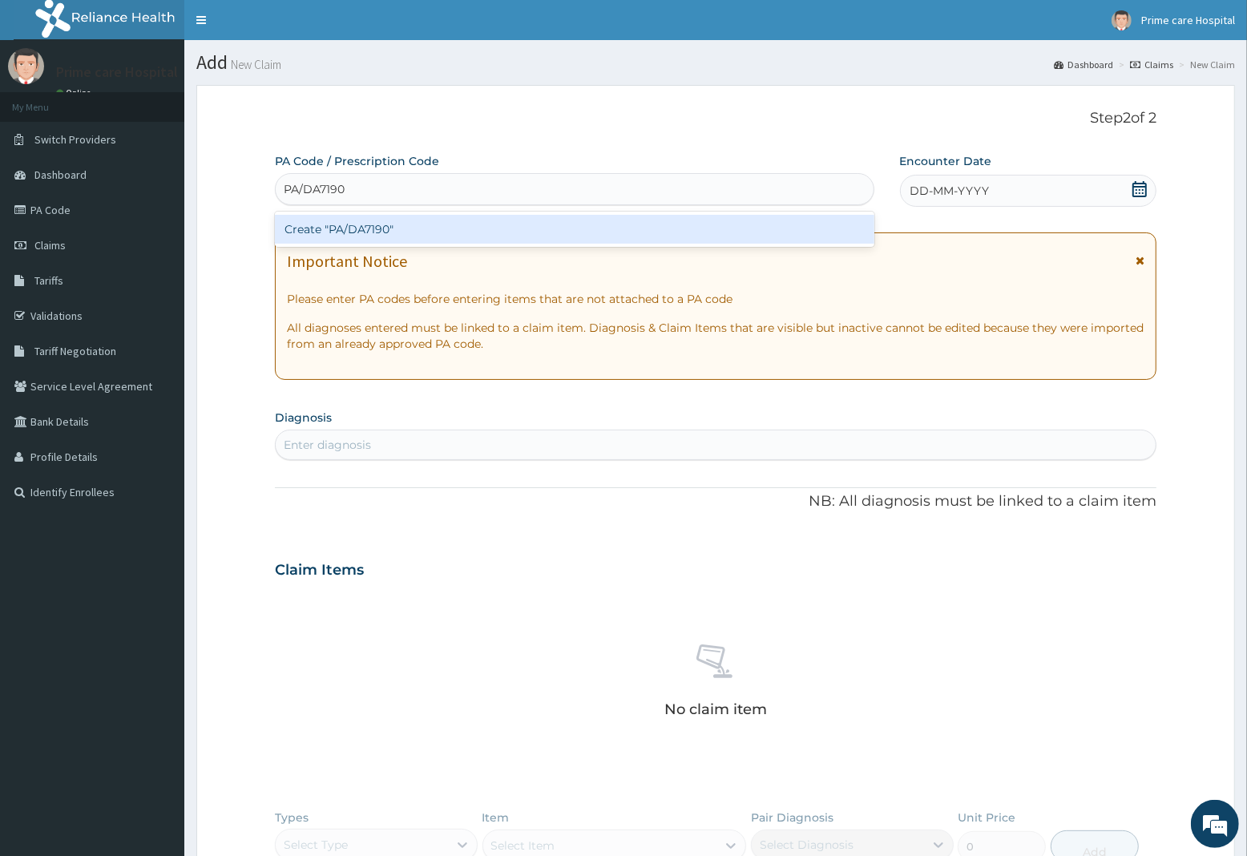
click at [499, 225] on div "Create "PA/DA7190"" at bounding box center [574, 229] width 599 height 29
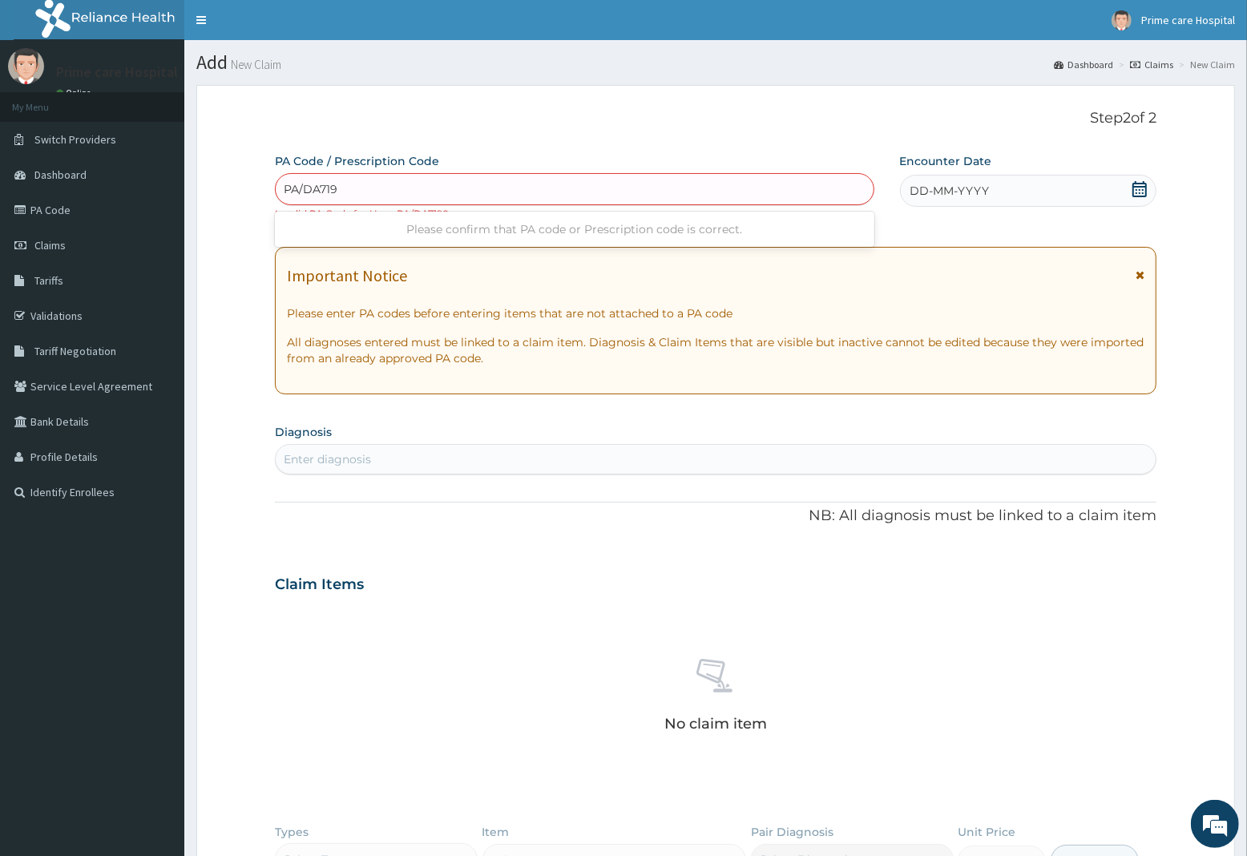
type input "PA/DA719D"
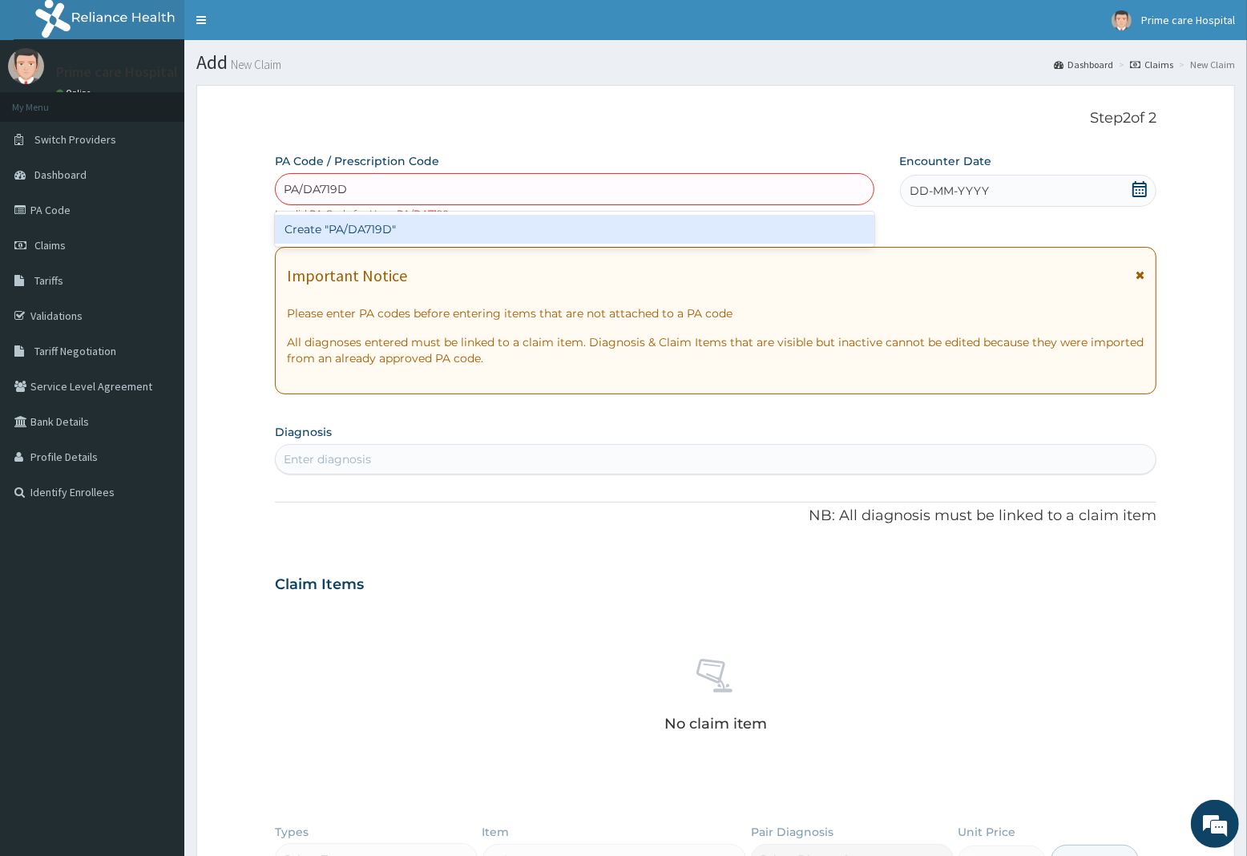
click at [470, 232] on div "Create "PA/DA719D"" at bounding box center [574, 229] width 599 height 29
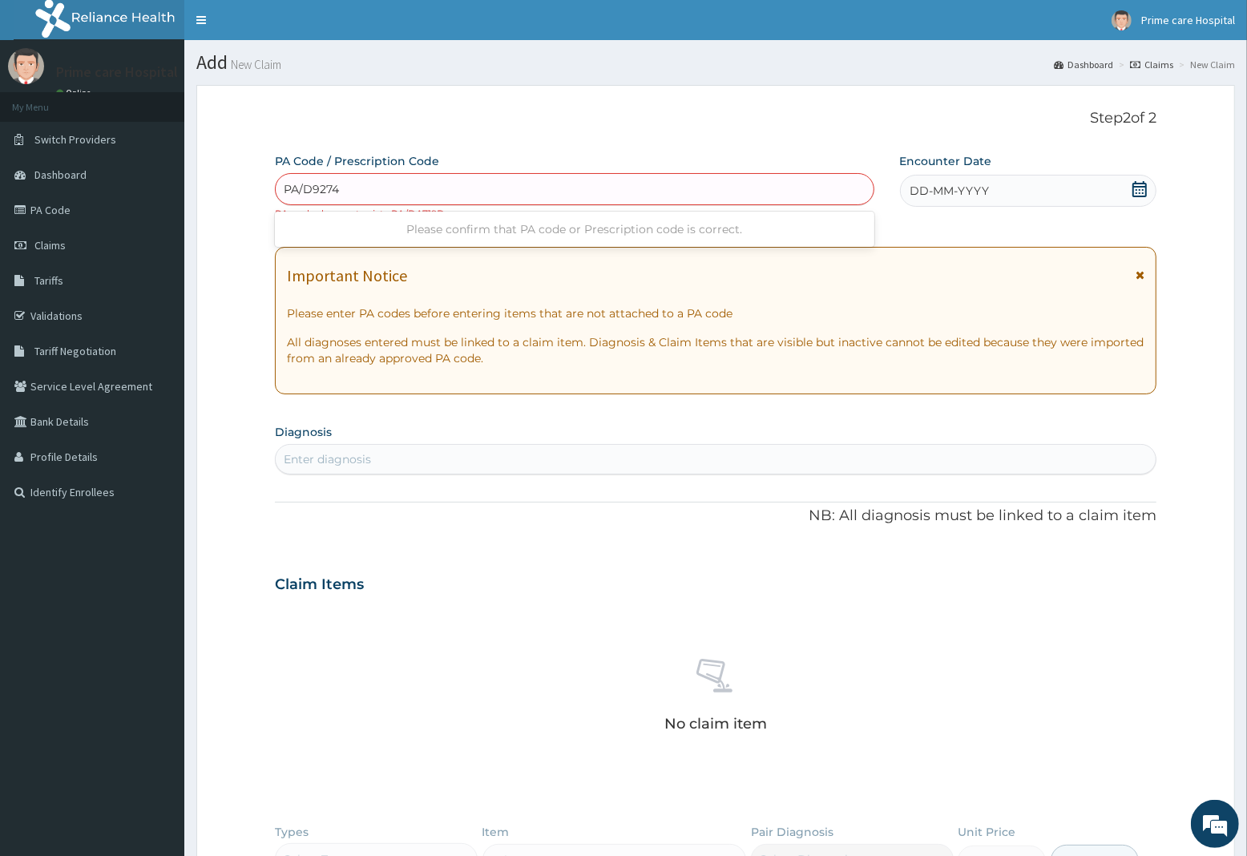
type input "PA/D9274A"
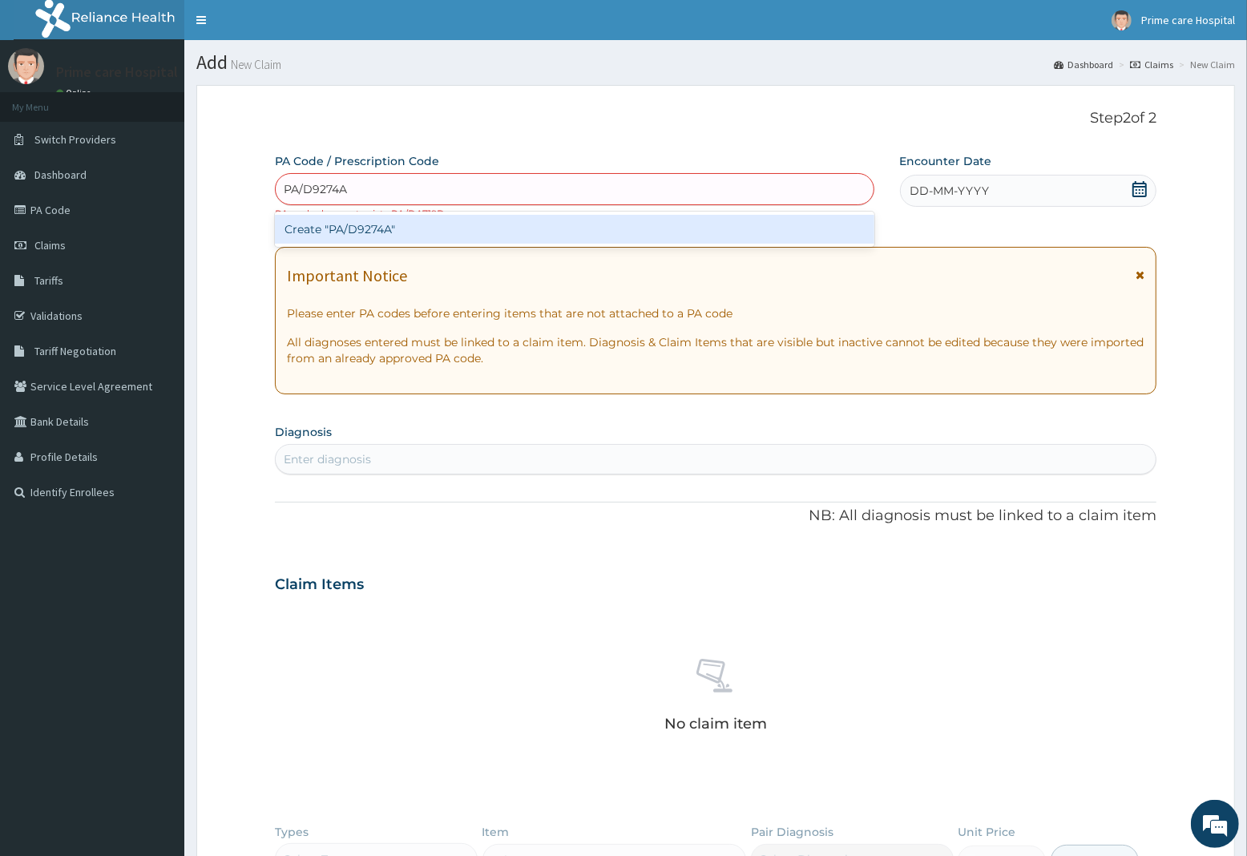
click at [458, 224] on div "Create "PA/D9274A"" at bounding box center [574, 229] width 599 height 29
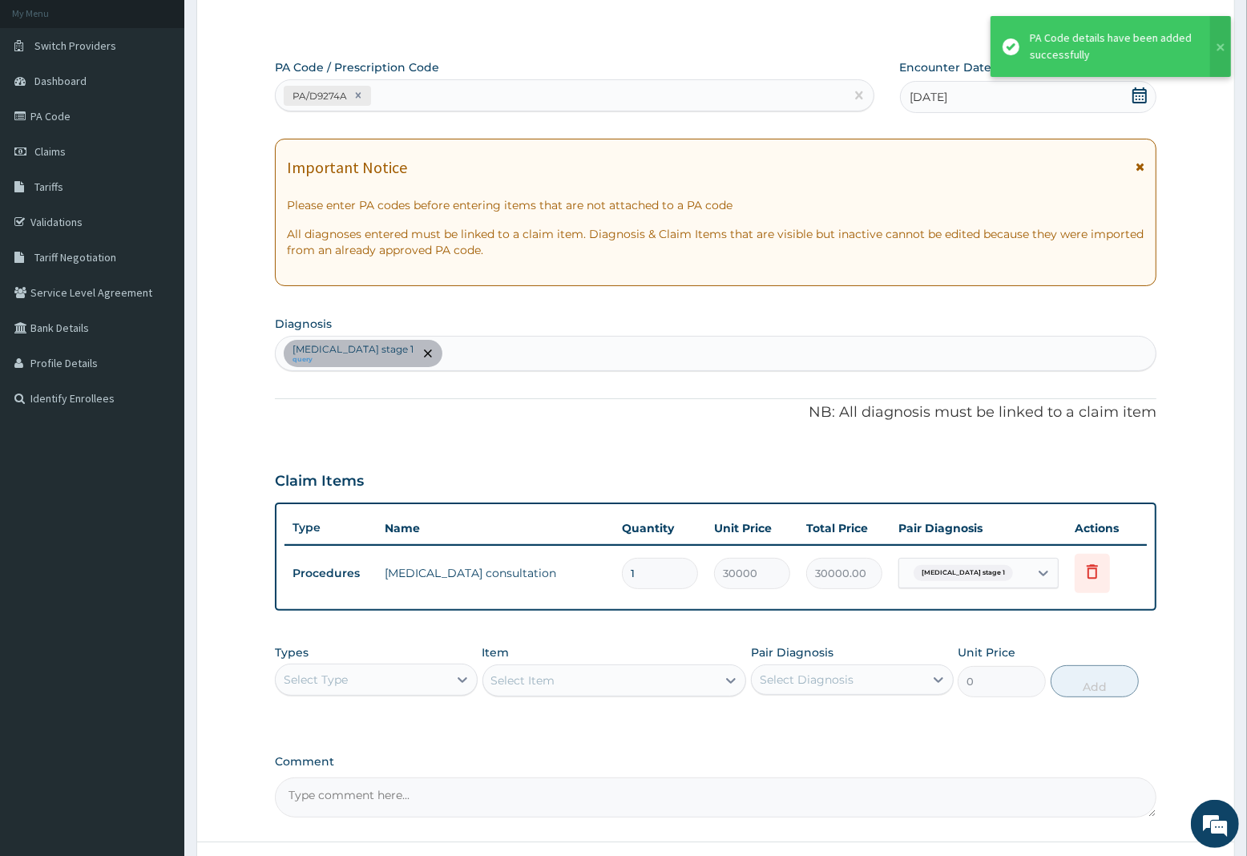
scroll to position [222, 0]
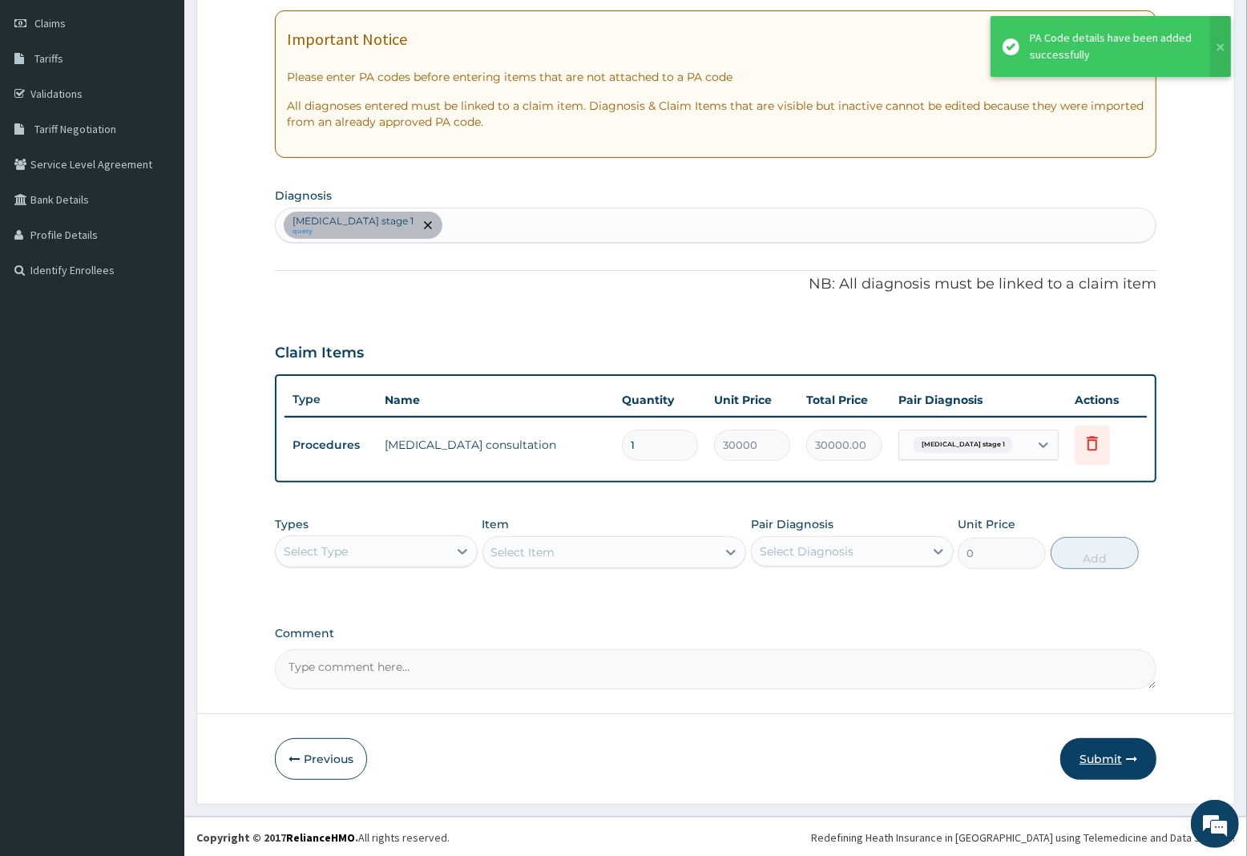
click at [1107, 760] on button "Submit" at bounding box center [1108, 759] width 96 height 42
